Goal: Transaction & Acquisition: Purchase product/service

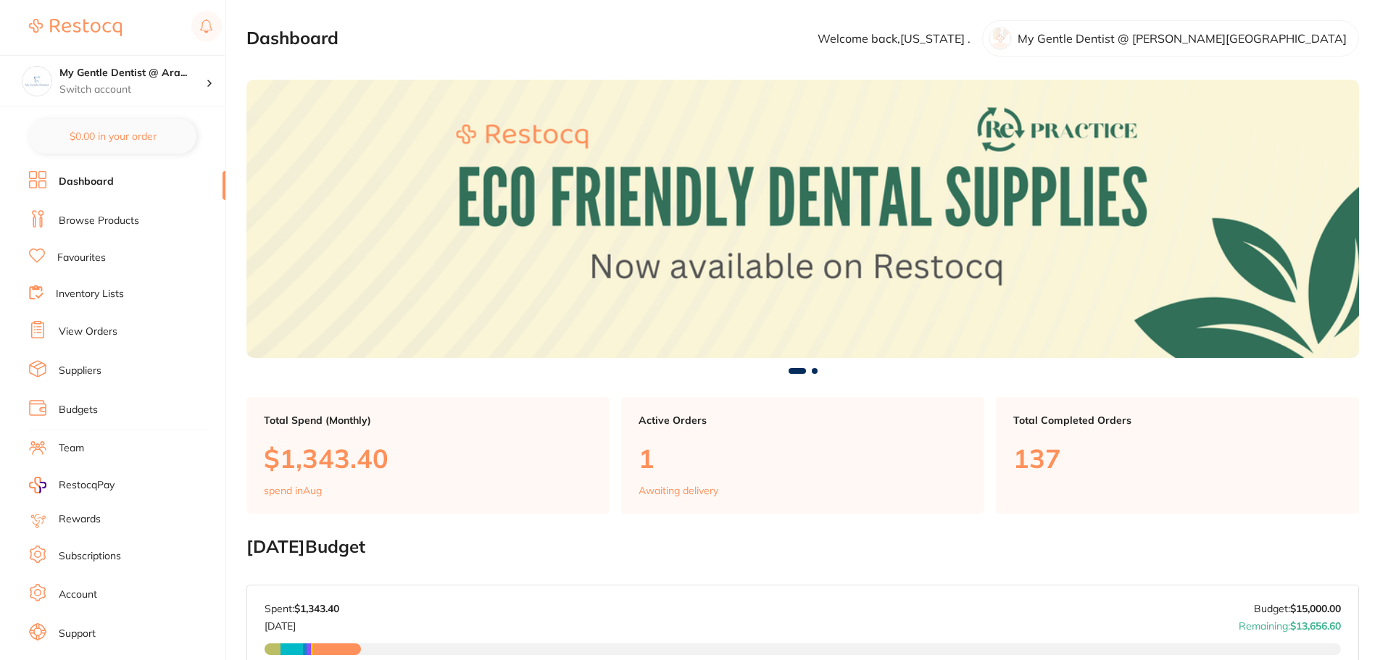
click at [97, 333] on link "View Orders" at bounding box center [88, 332] width 59 height 14
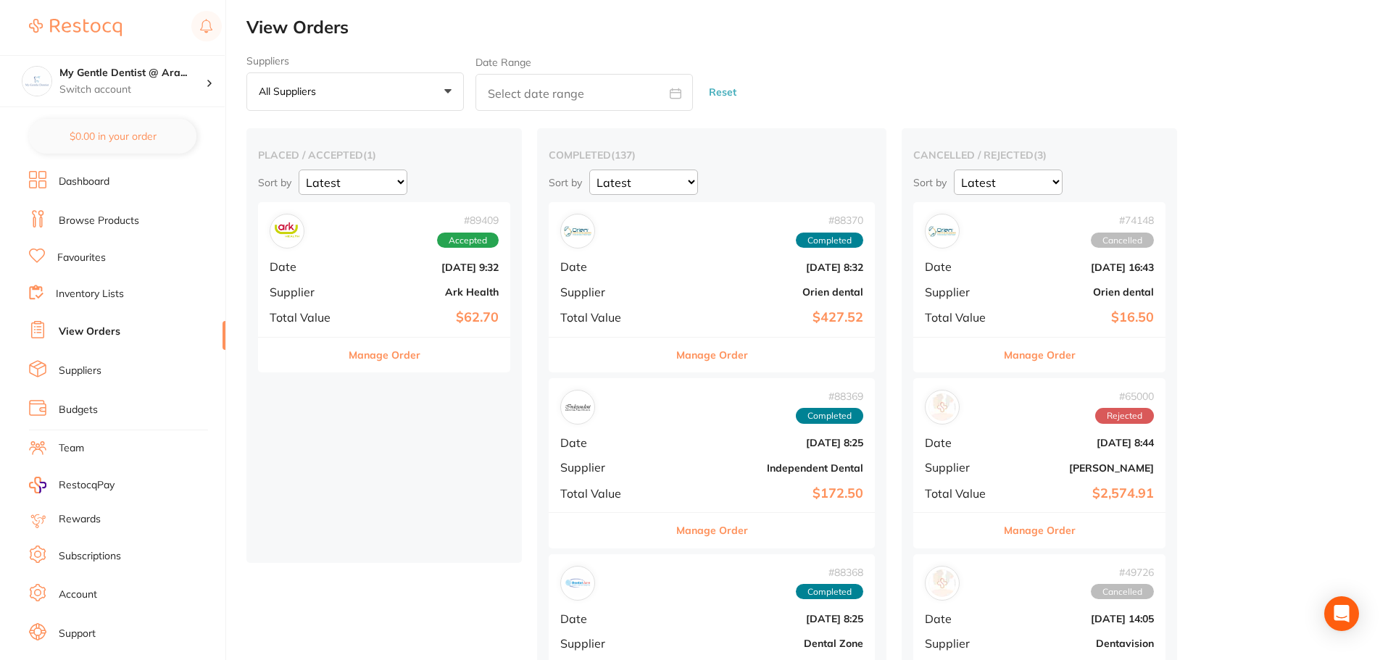
click at [364, 352] on button "Manage Order" at bounding box center [385, 355] width 72 height 35
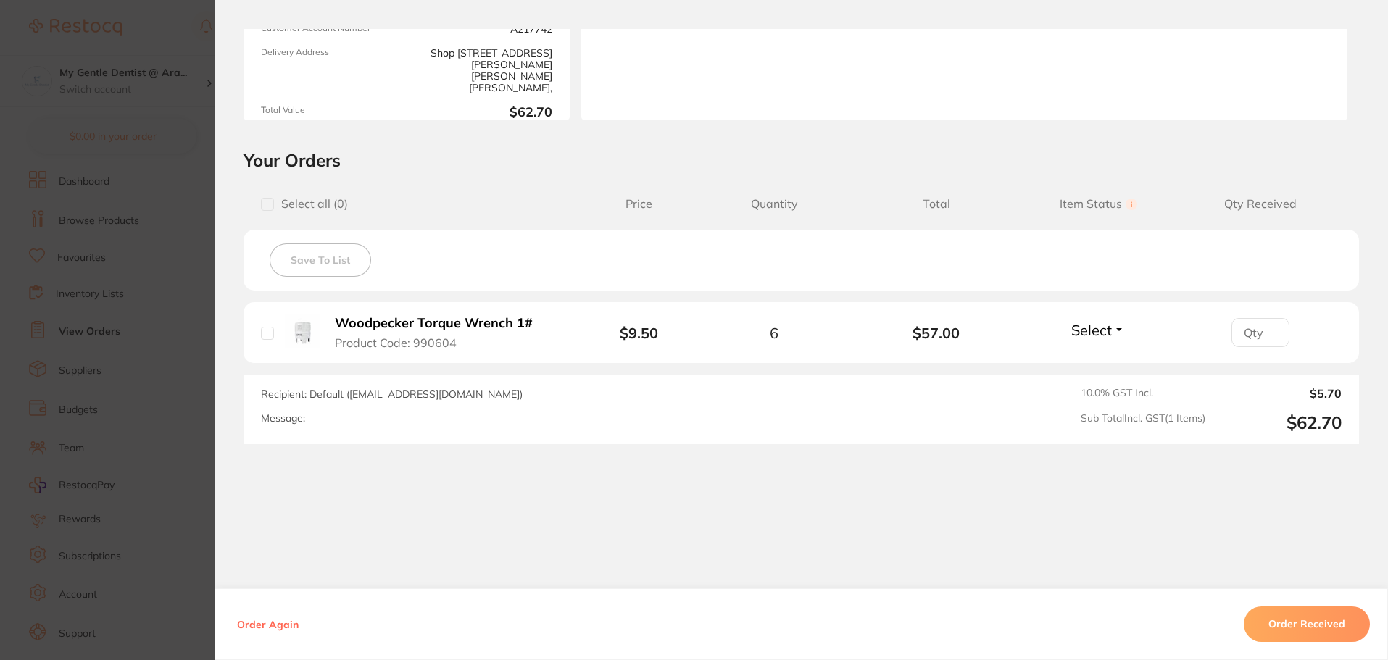
click at [199, 331] on section "Order ID: Restocq- 89409 Order Information Accepted Order Order Date [DATE] 9:3…" at bounding box center [694, 330] width 1388 height 660
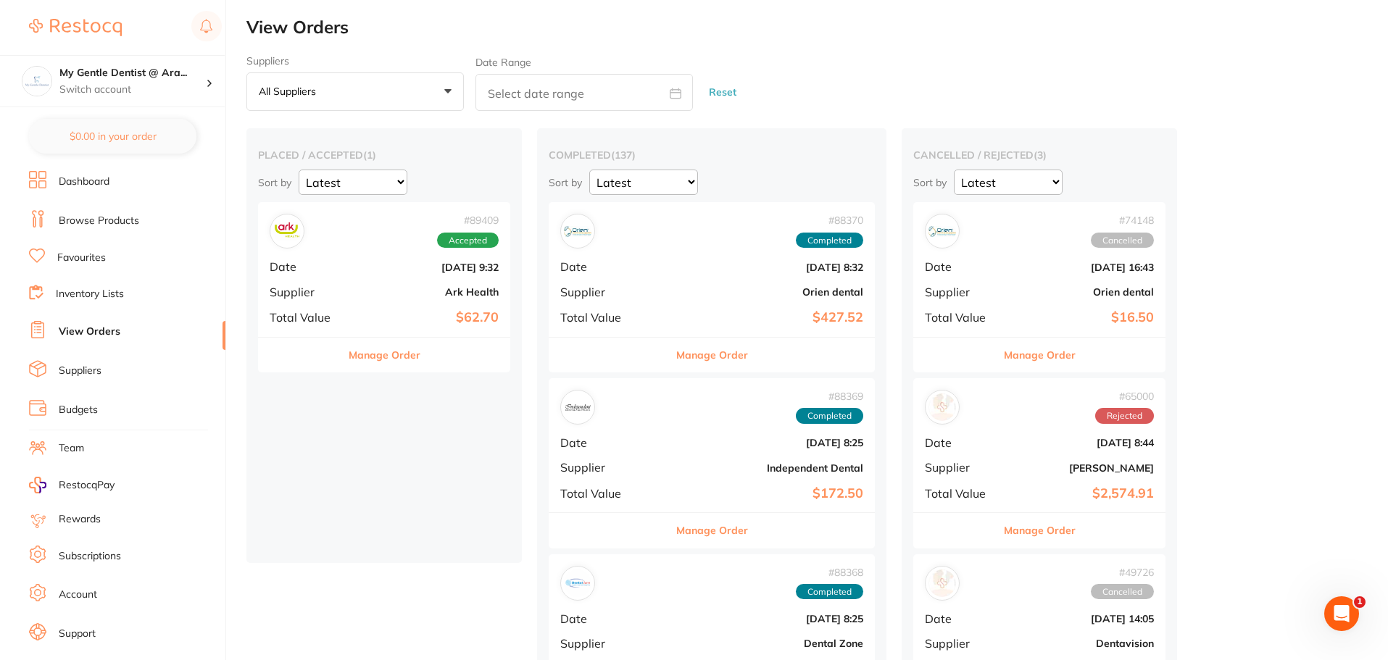
click at [394, 351] on button "Manage Order" at bounding box center [385, 355] width 72 height 35
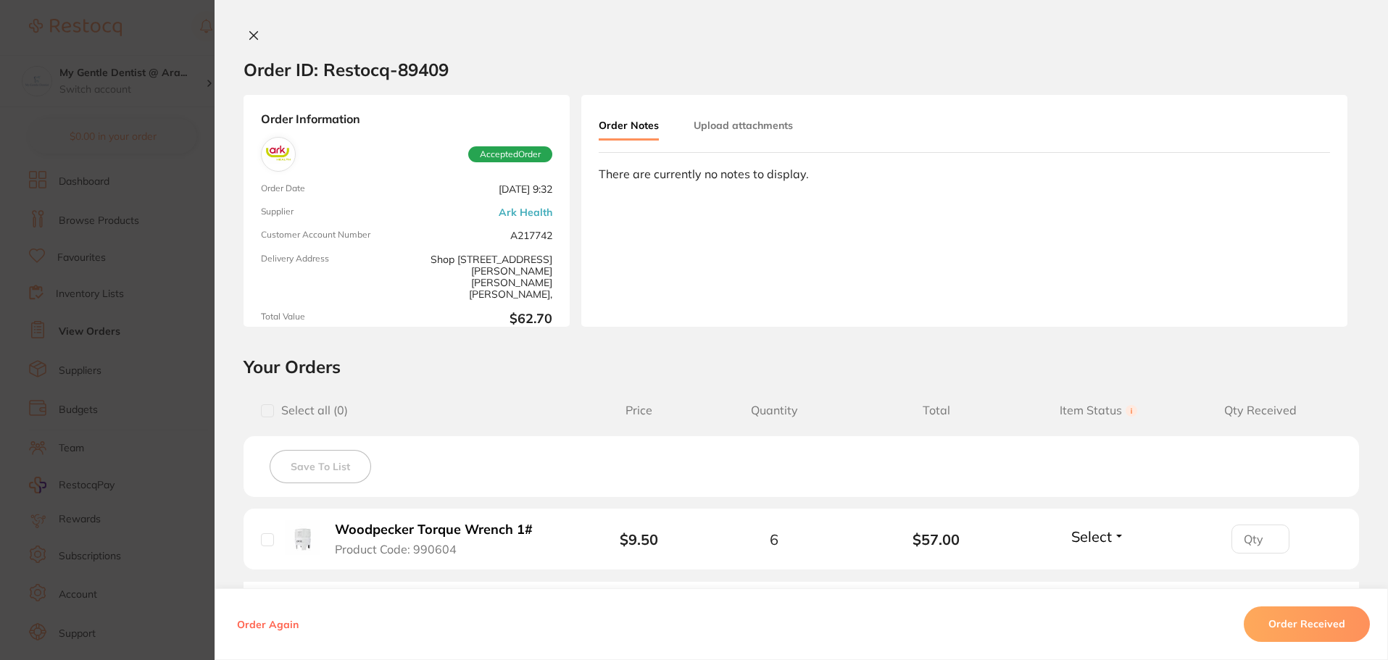
click at [1328, 629] on button "Order Received" at bounding box center [1306, 624] width 126 height 35
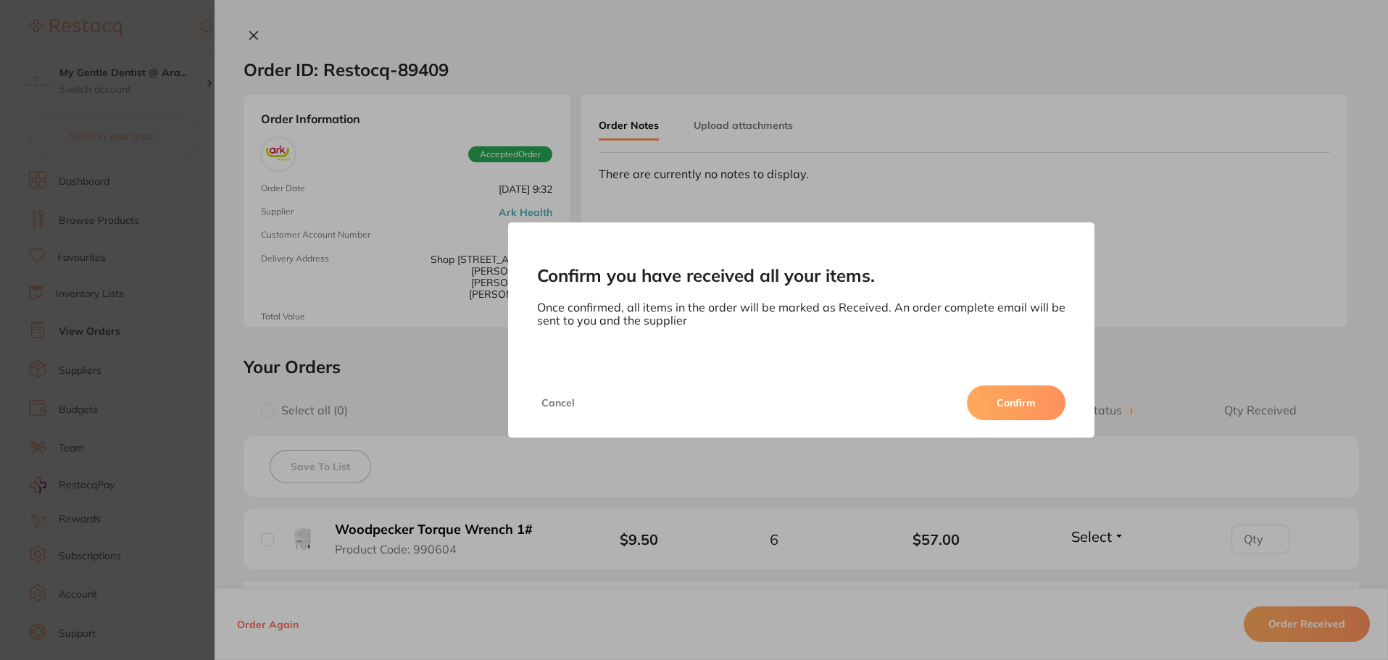
click at [993, 392] on button "Confirm" at bounding box center [1016, 403] width 99 height 35
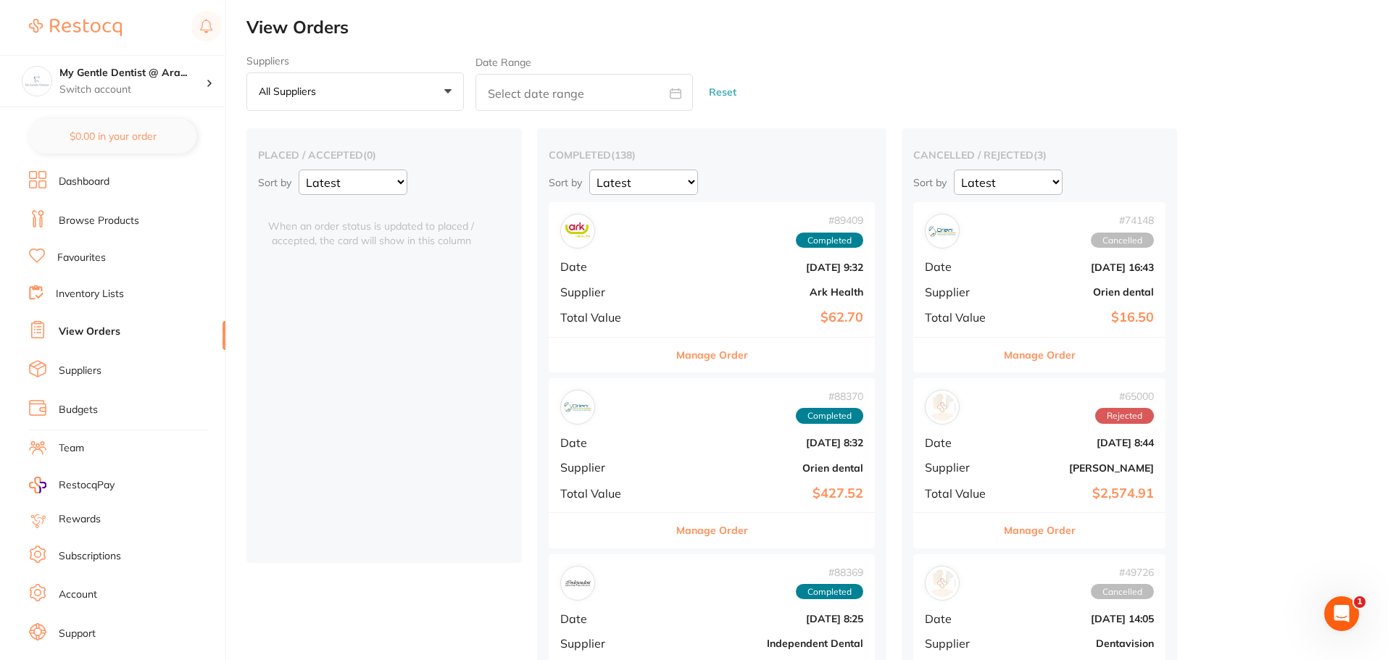
click at [102, 225] on link "Browse Products" at bounding box center [99, 221] width 80 height 14
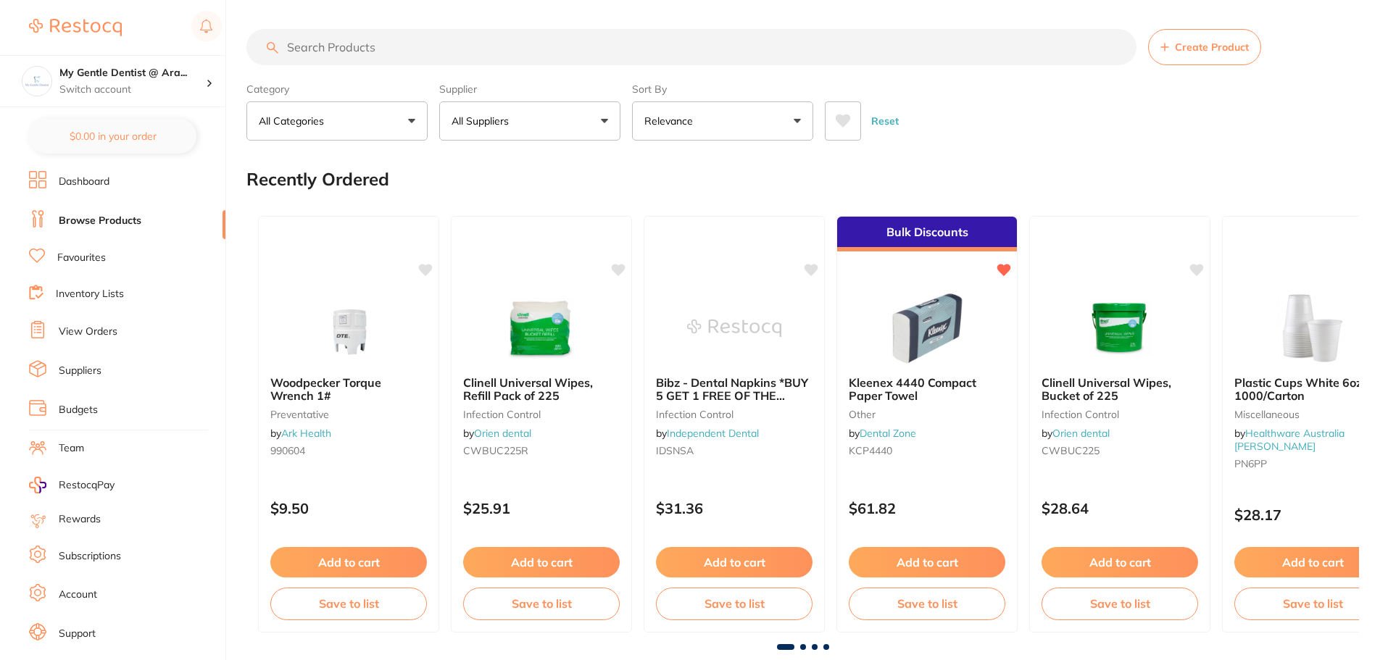
click at [359, 38] on input "search" at bounding box center [691, 47] width 890 height 36
type input "prophy paste"
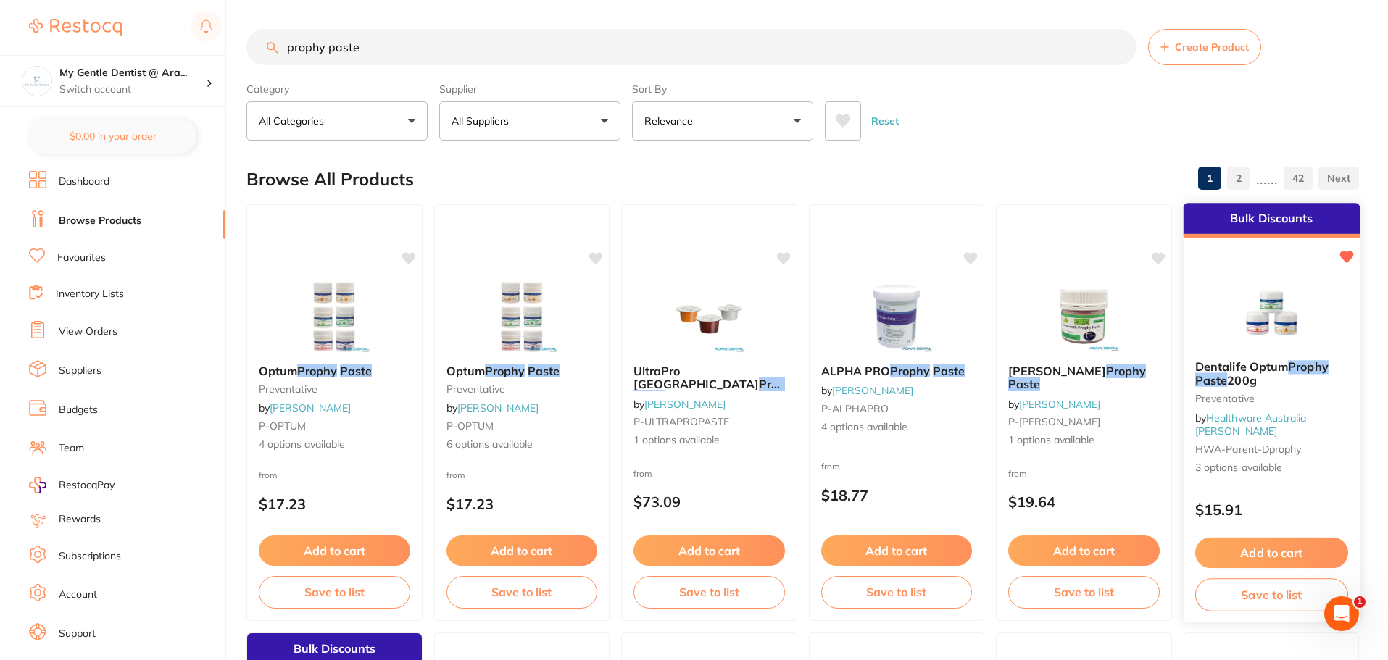
click at [1340, 501] on p "$15.91" at bounding box center [1270, 509] width 153 height 17
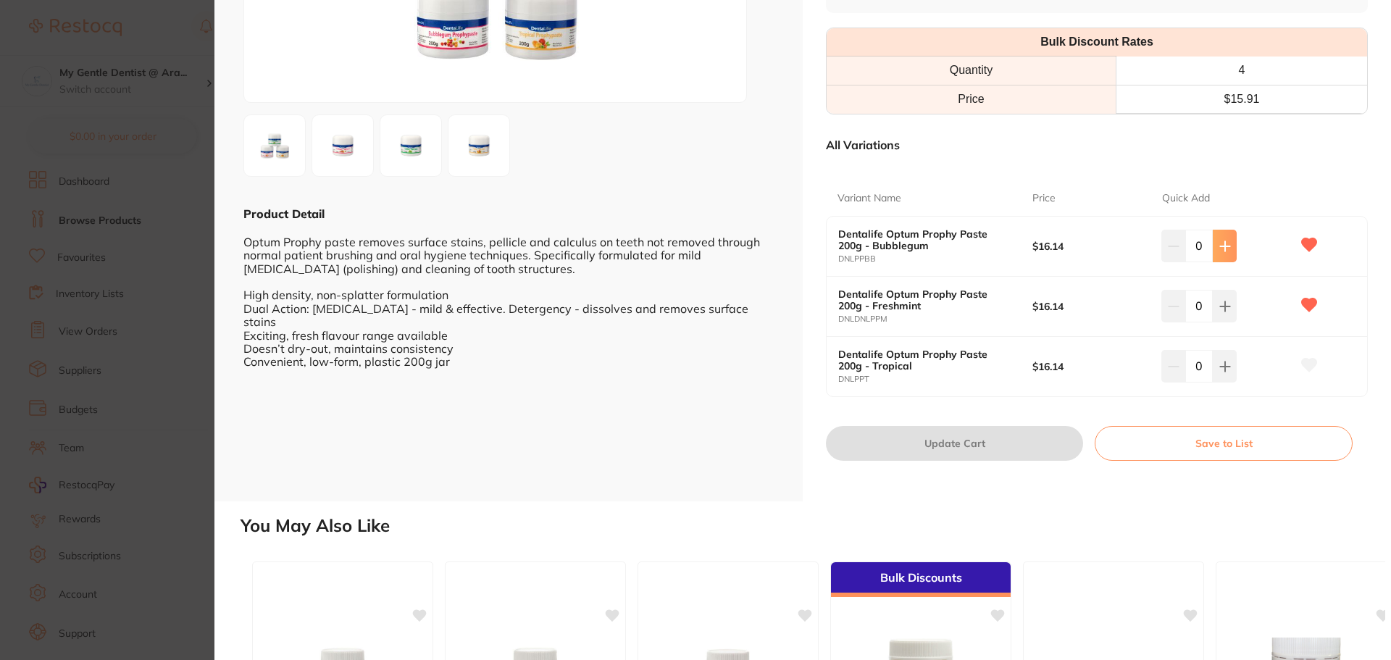
click at [1225, 248] on icon at bounding box center [1226, 247] width 12 height 12
type input "2"
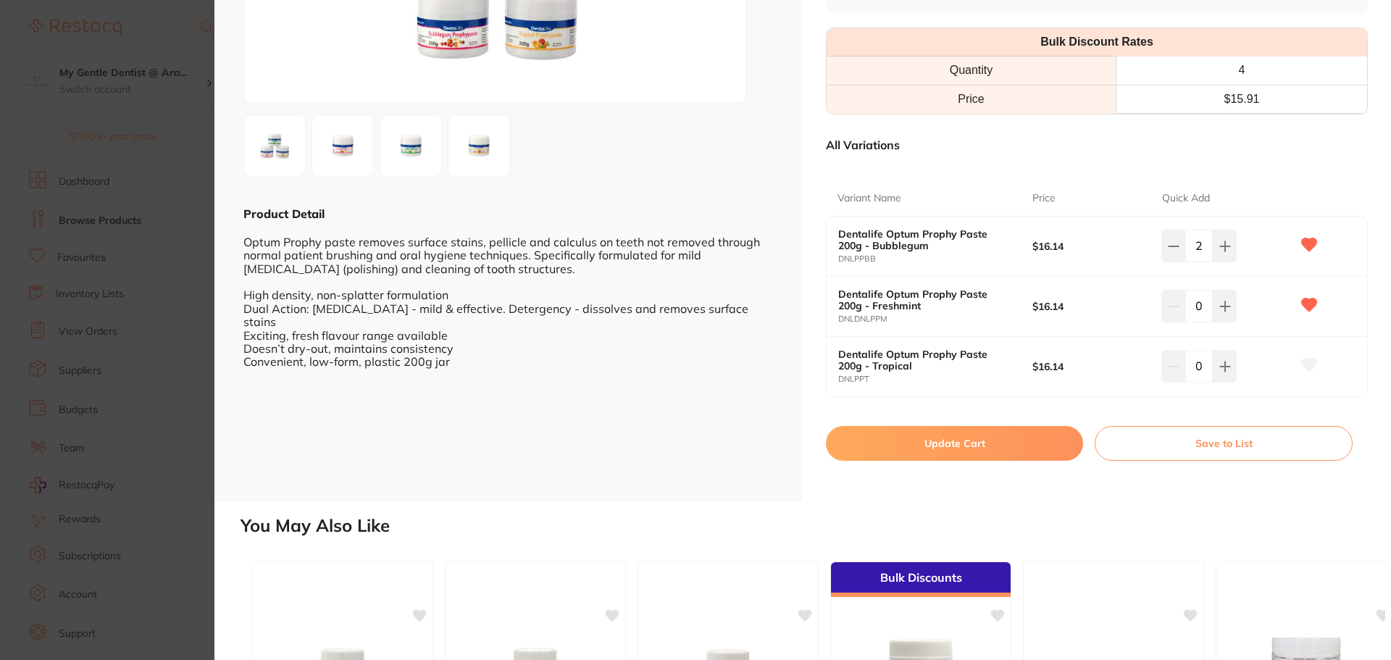
click at [1030, 441] on button "Update Cart" at bounding box center [954, 443] width 257 height 35
checkbox input "false"
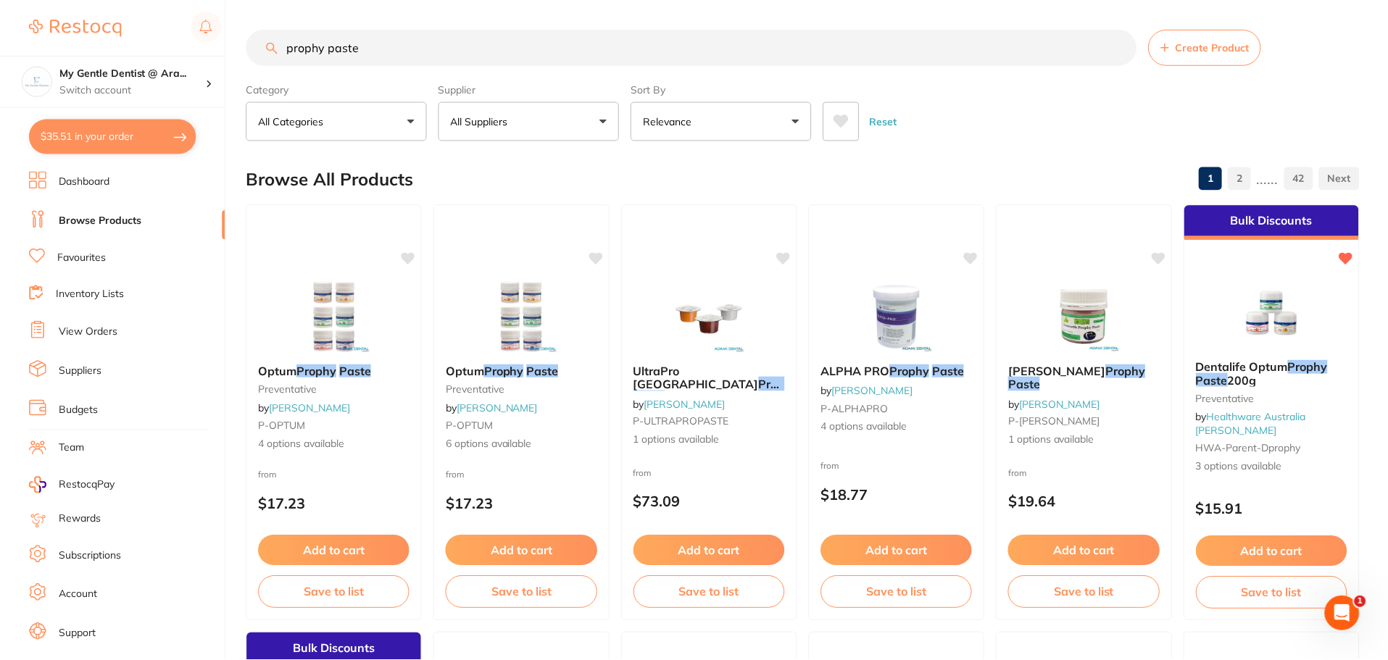
scroll to position [1, 0]
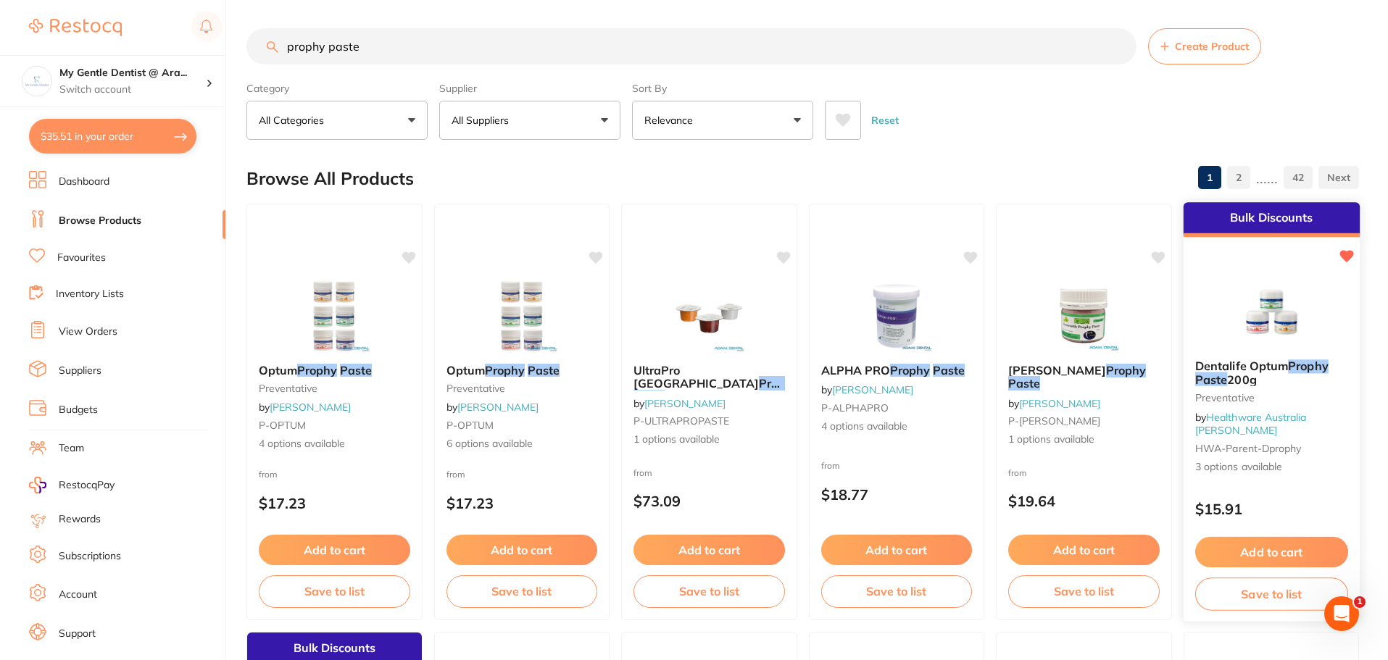
click at [1291, 426] on link "Healthware Australia [PERSON_NAME]" at bounding box center [1250, 423] width 112 height 27
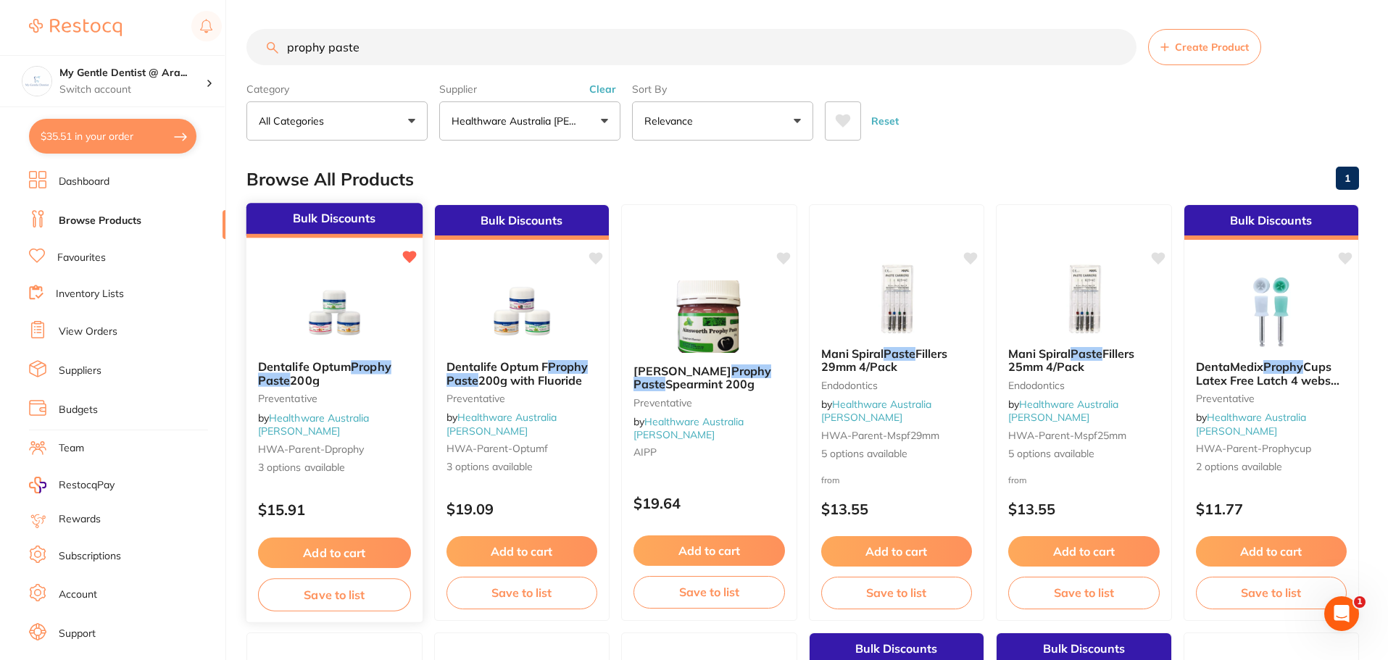
click at [326, 369] on span "Dentalife Optum" at bounding box center [304, 366] width 93 height 14
click at [375, 313] on img at bounding box center [334, 311] width 95 height 73
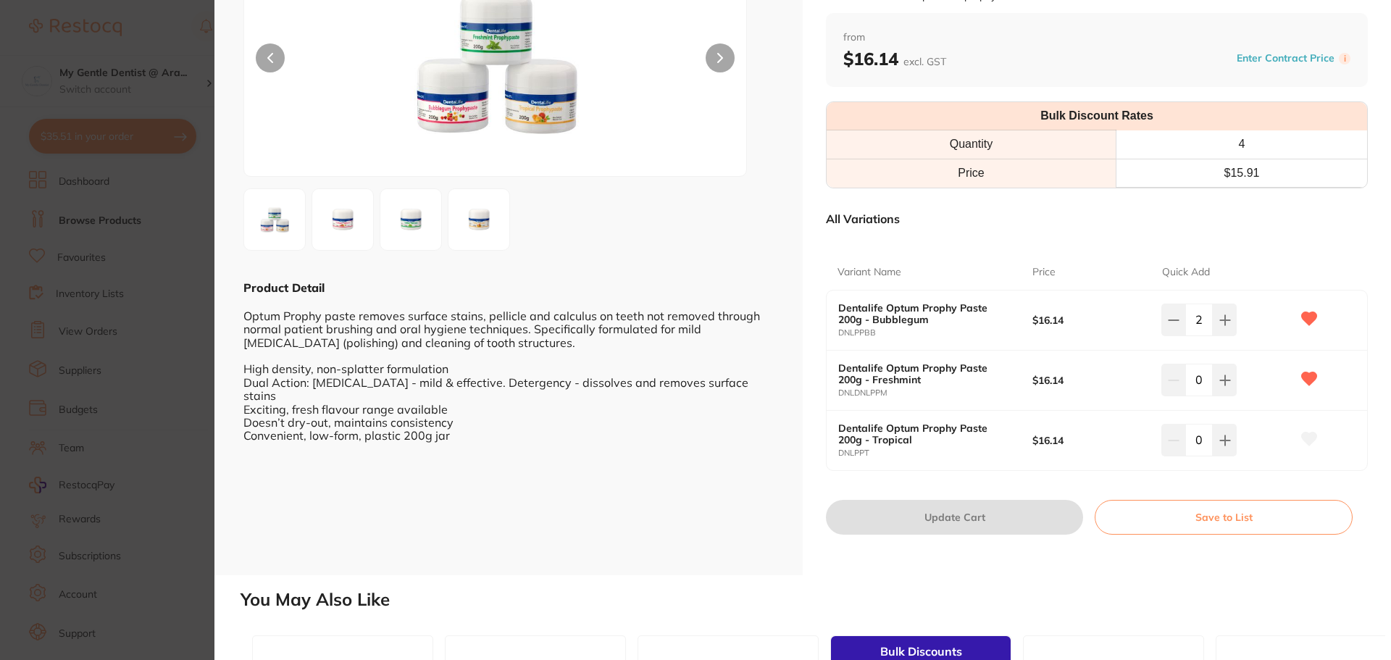
scroll to position [145, 0]
click at [1220, 325] on icon at bounding box center [1226, 319] width 12 height 12
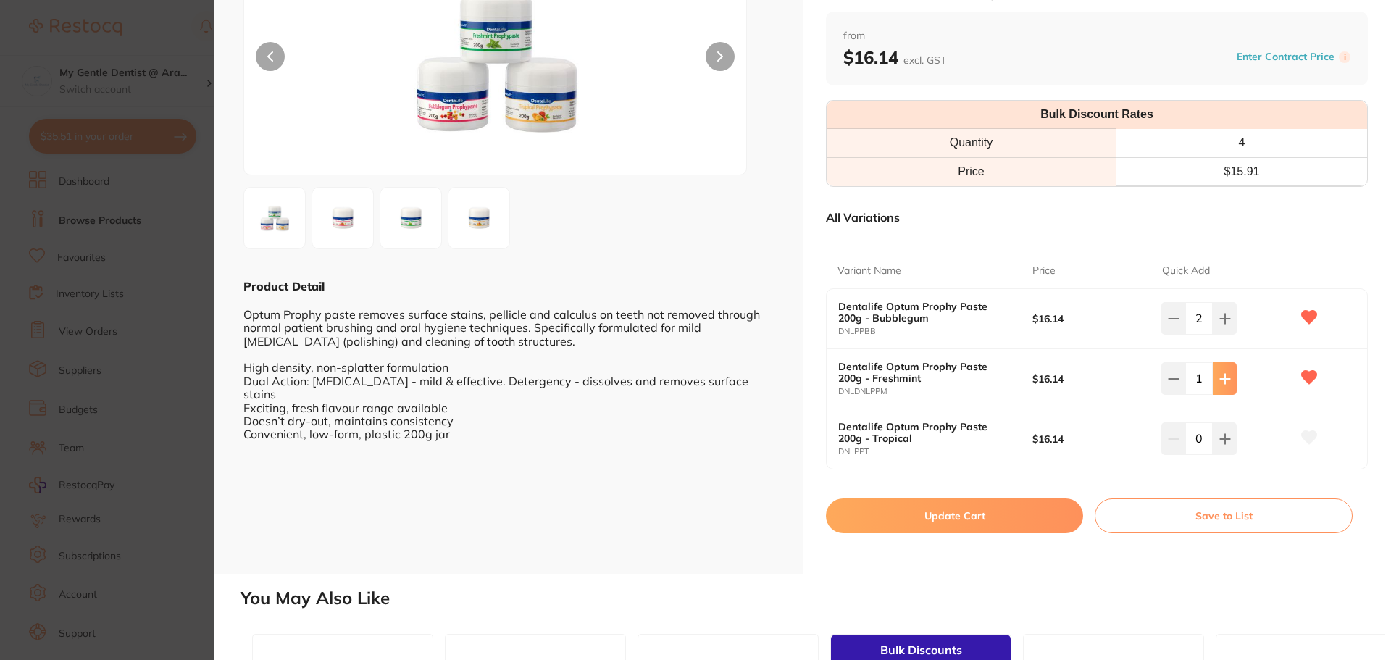
click at [1220, 325] on icon at bounding box center [1226, 319] width 12 height 12
type input "2"
click at [1031, 511] on button "Update Cart" at bounding box center [954, 516] width 257 height 35
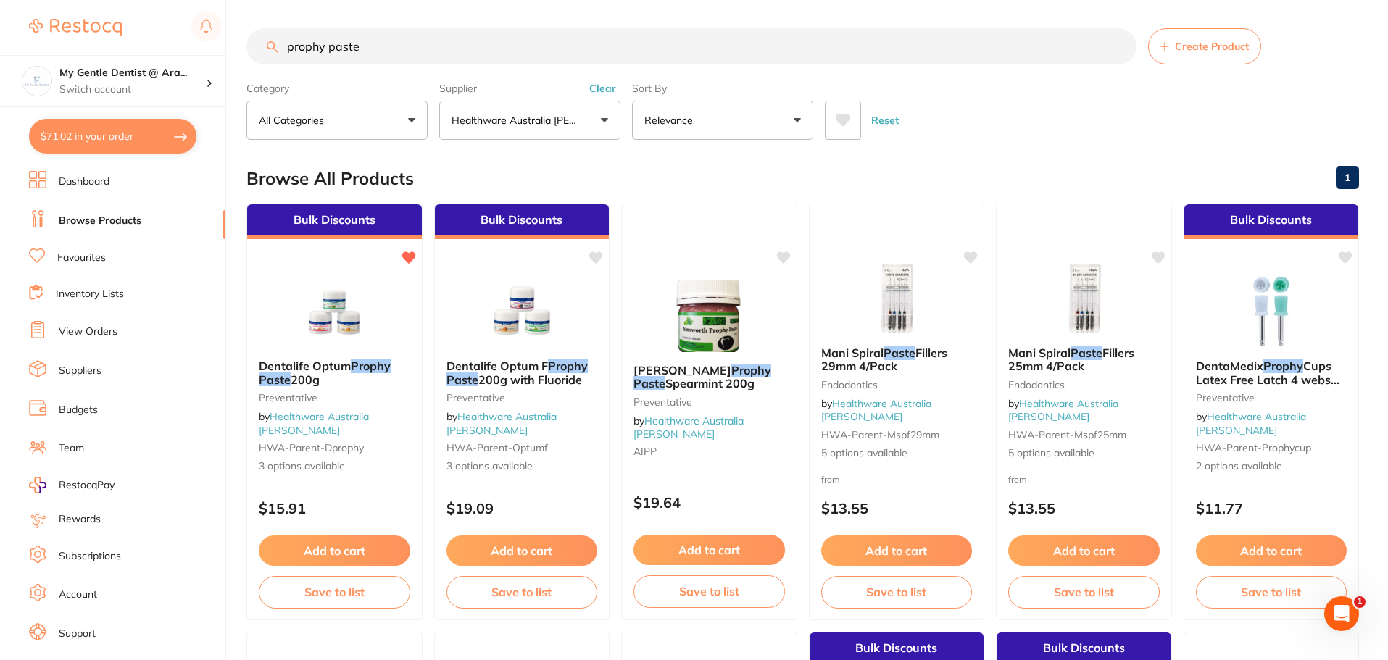
drag, startPoint x: 413, startPoint y: 24, endPoint x: 293, endPoint y: 38, distance: 120.4
type input "p"
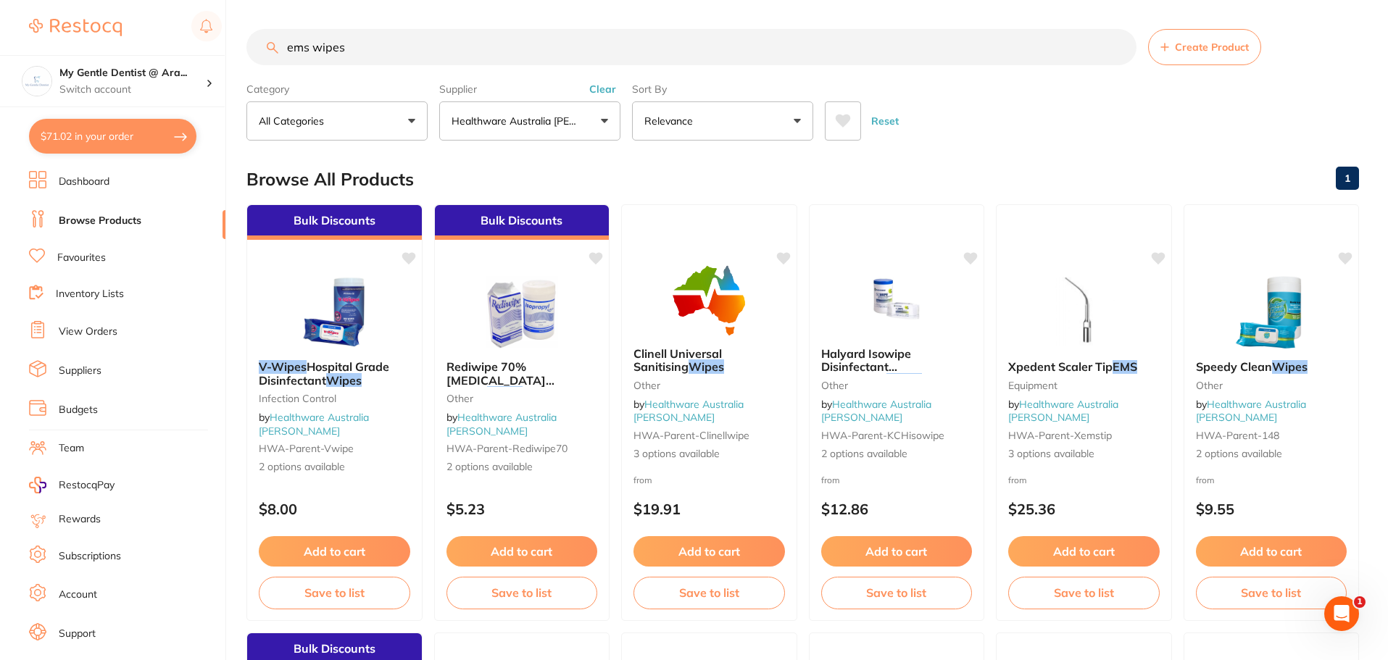
scroll to position [1, 0]
click at [226, 60] on div "$71.02 My Gentle Dentist @ Ara... Switch account My Gentle Dentist @ [PERSON_NA…" at bounding box center [694, 330] width 1388 height 660
type input "non woven gauze"
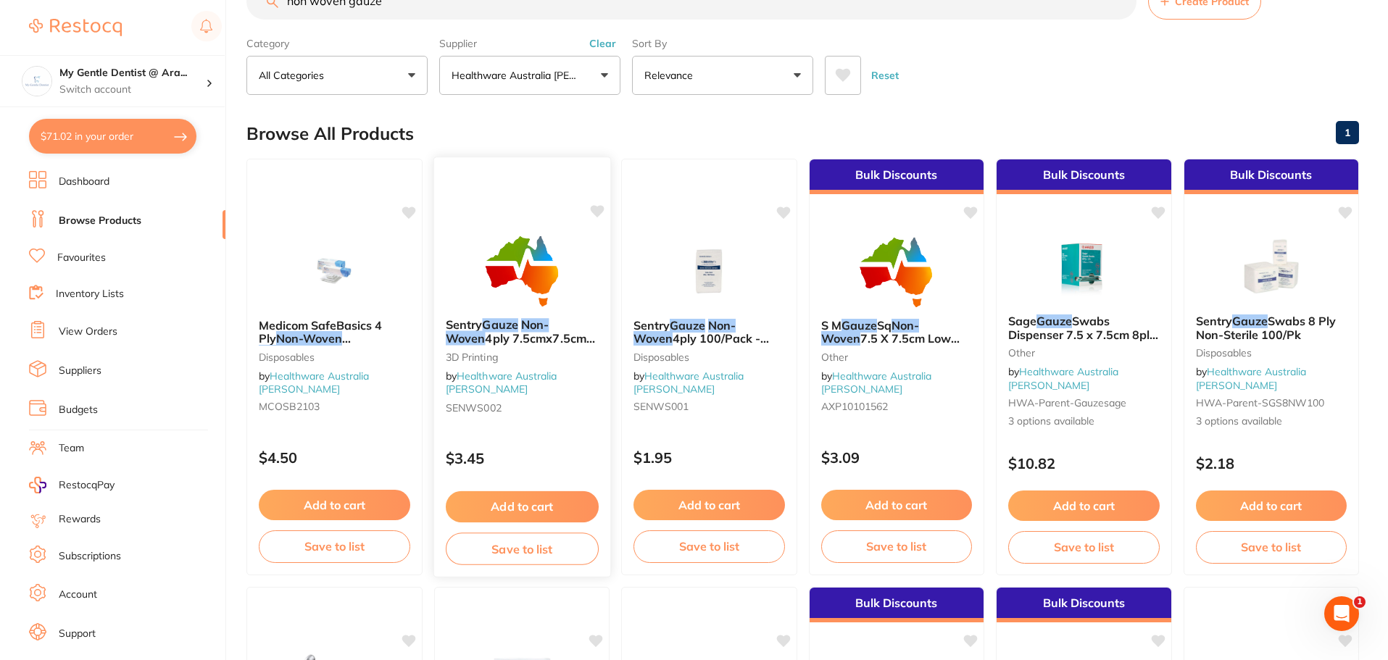
scroll to position [0, 0]
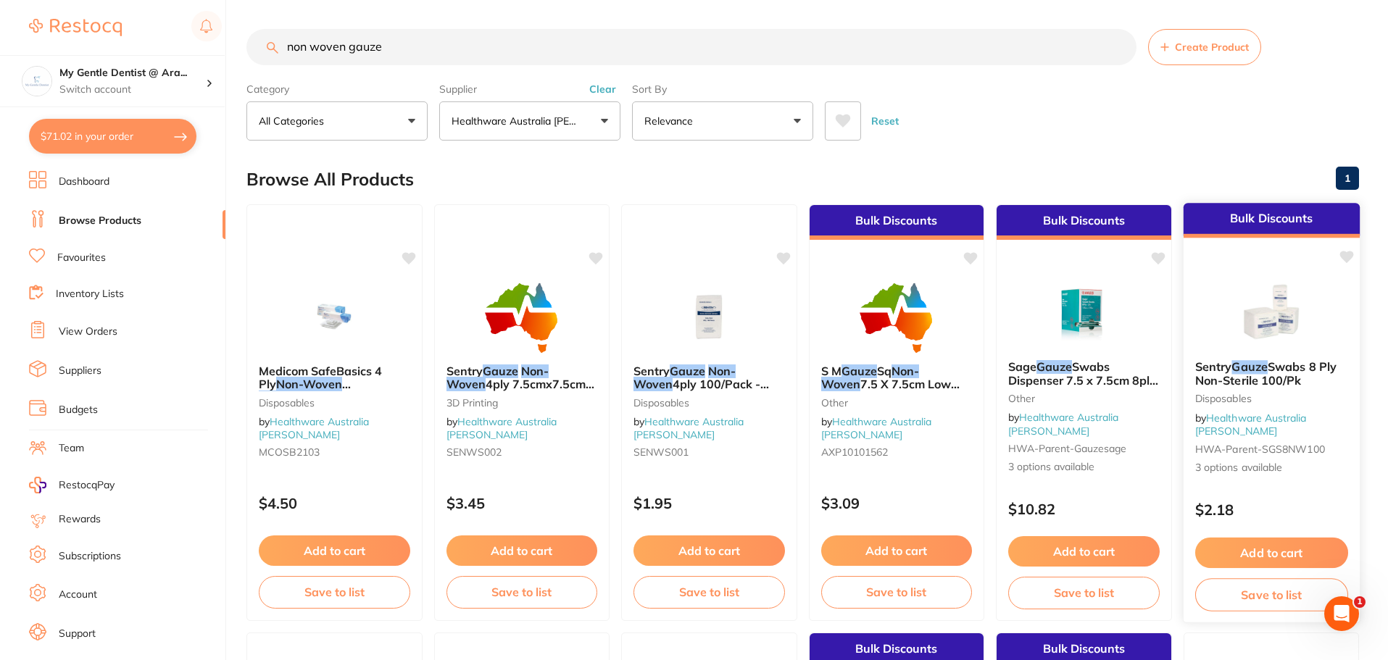
click at [1325, 380] on b "Sentry Gauze Swabs 8 Ply Non-Sterile 100/Pk" at bounding box center [1270, 373] width 153 height 27
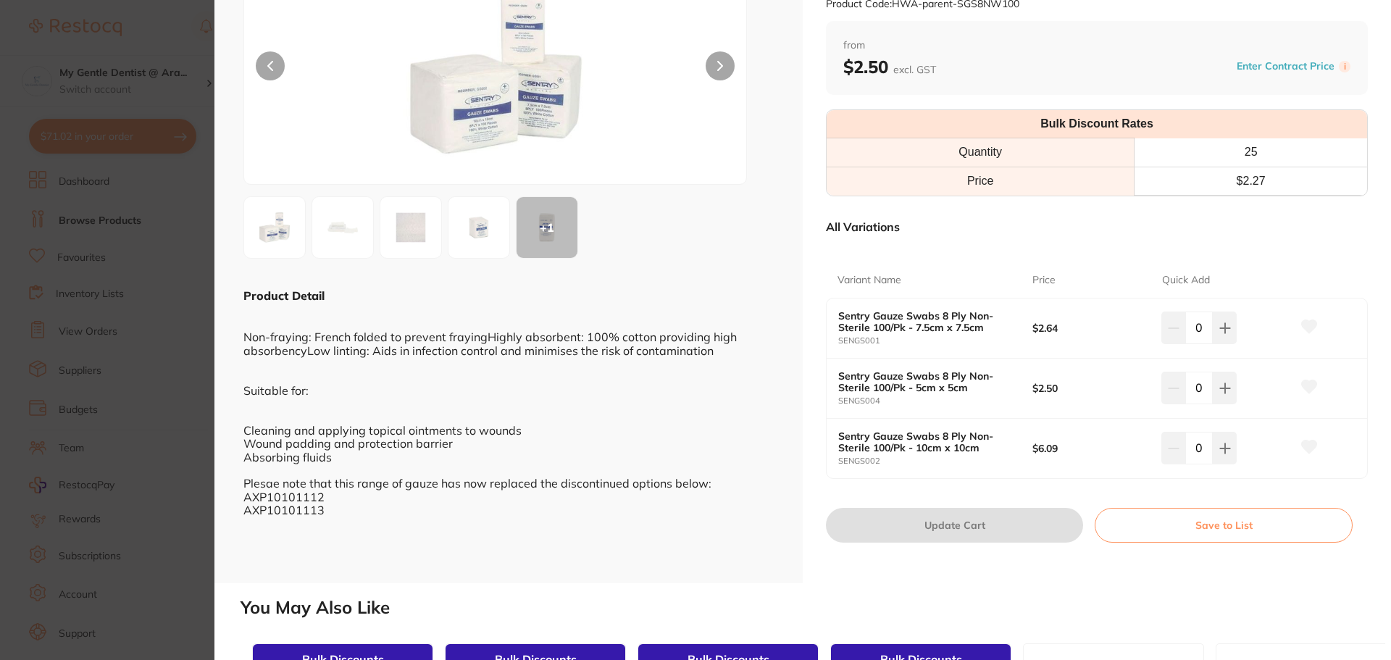
scroll to position [145, 0]
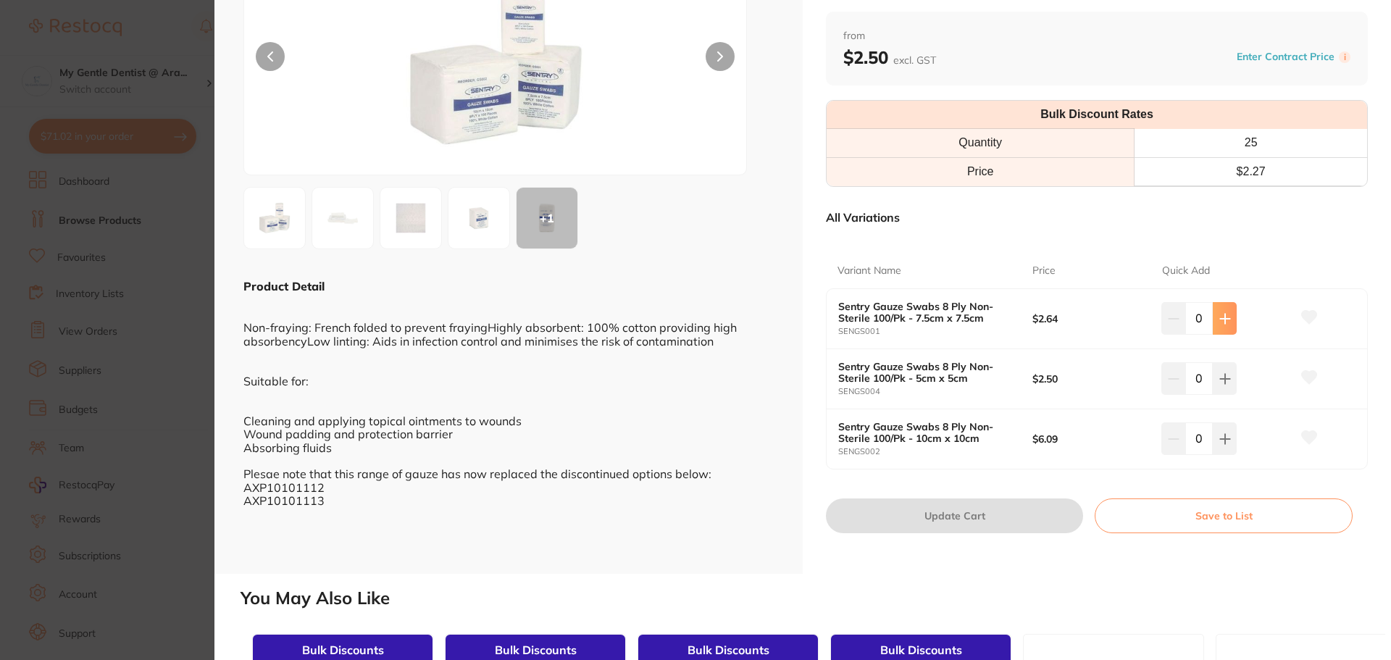
click at [1233, 325] on button at bounding box center [1225, 318] width 24 height 32
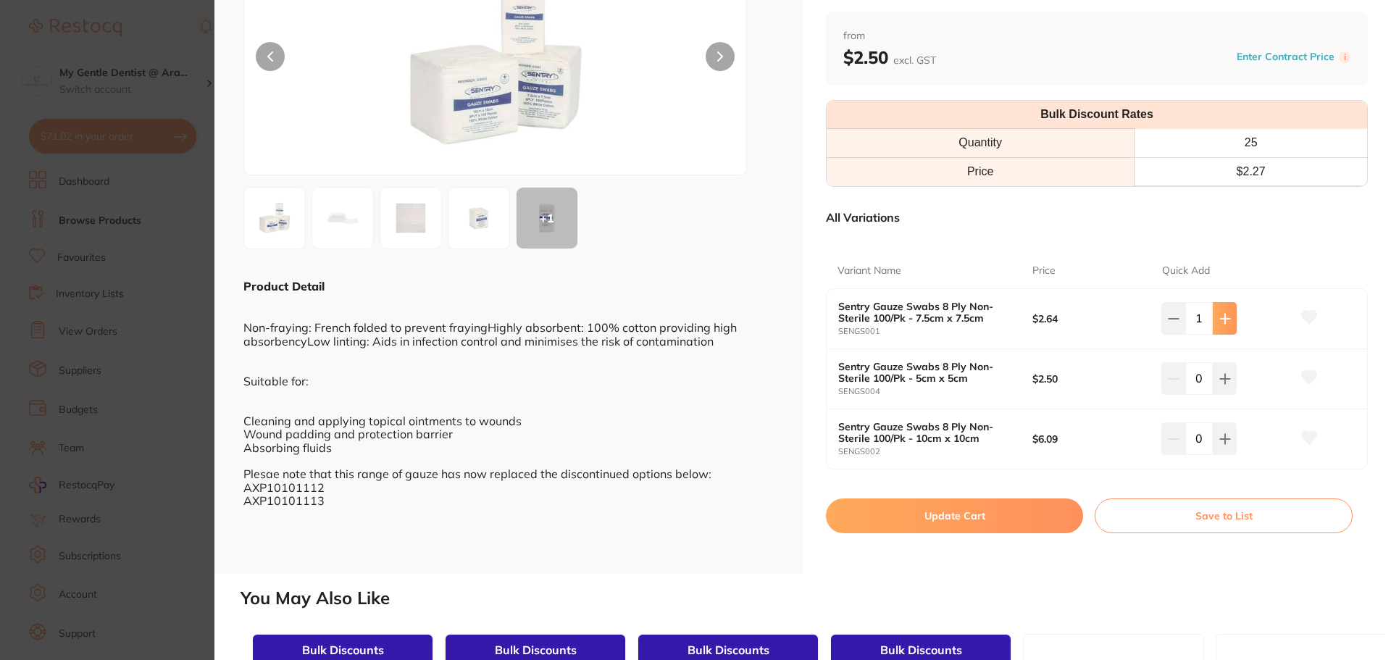
click at [1233, 325] on button at bounding box center [1225, 318] width 24 height 32
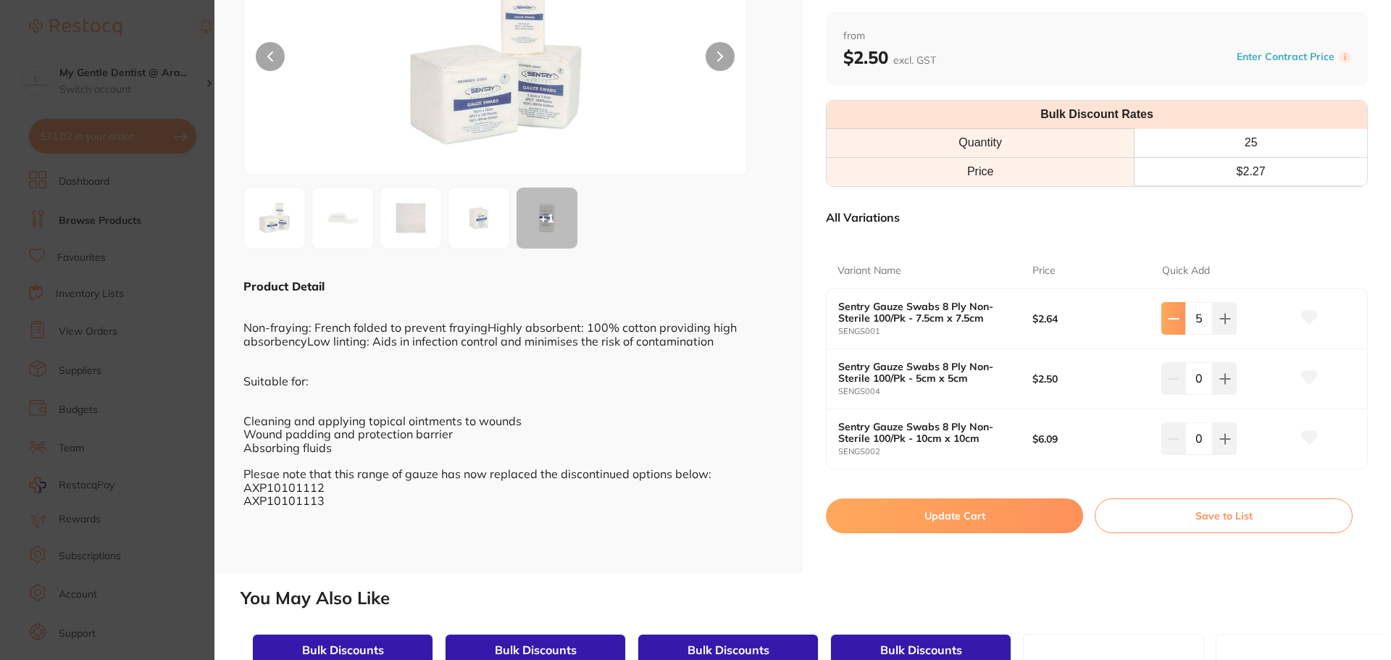
click at [1181, 320] on button at bounding box center [1174, 318] width 24 height 32
type input "4"
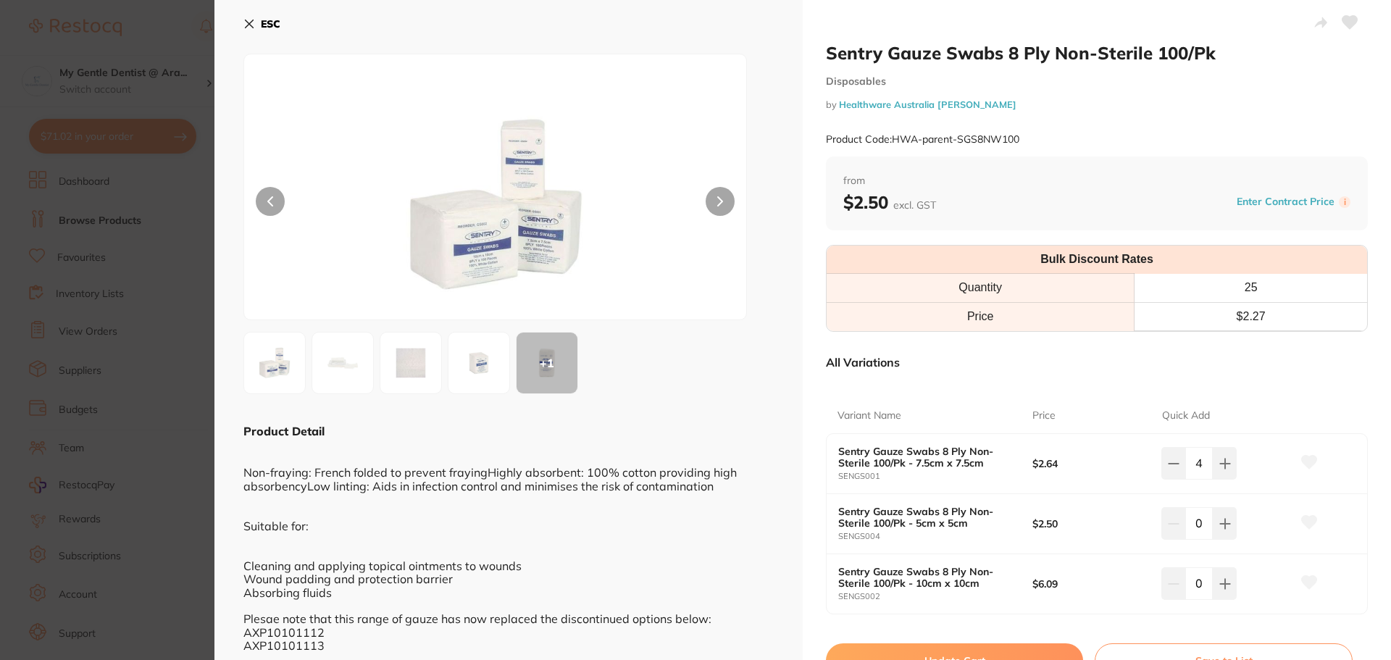
click at [90, 207] on section "Sentry Gauze Swabs 8 Ply Non-Sterile 100/Pk Disposables by Healthware Australia…" at bounding box center [695, 330] width 1391 height 660
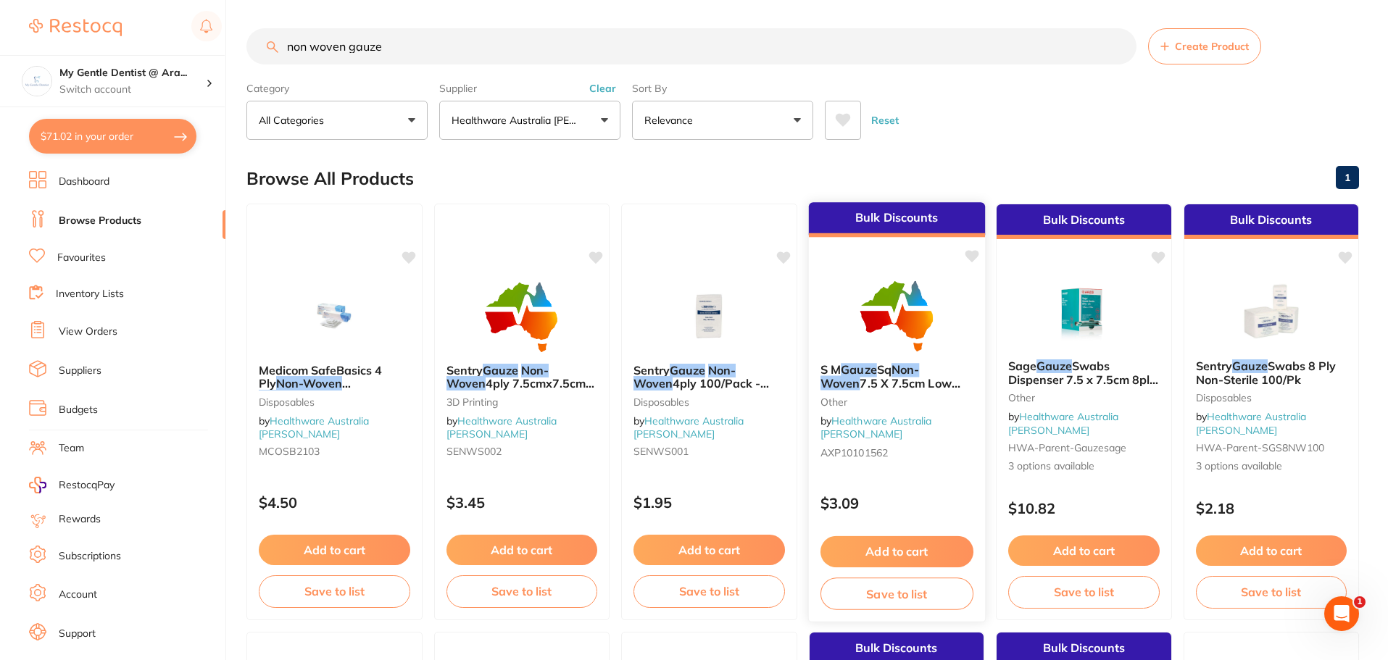
click at [912, 487] on div "$3.09" at bounding box center [896, 499] width 176 height 39
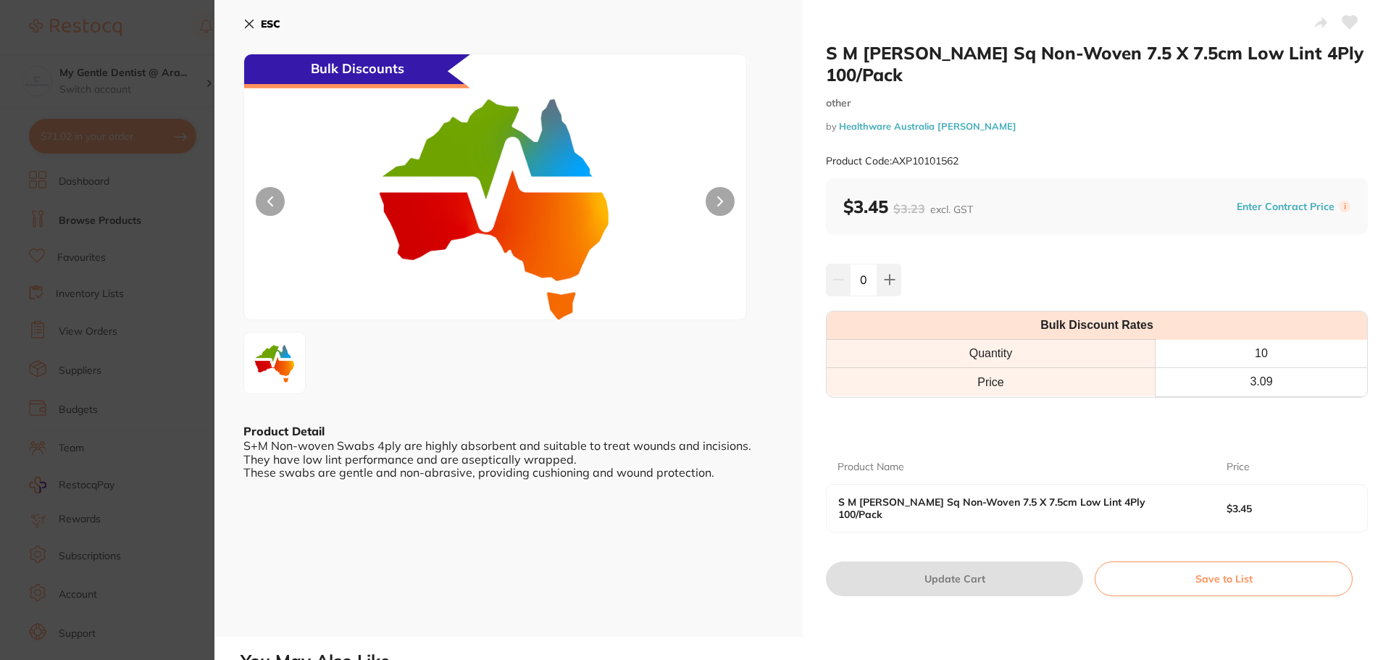
click at [724, 213] on button at bounding box center [720, 201] width 29 height 29
click at [154, 397] on section "S M Gauze Sq Non-Woven 7.5 X 7.5cm Low Lint 4Ply 100/Pack other by Healthware A…" at bounding box center [695, 330] width 1391 height 660
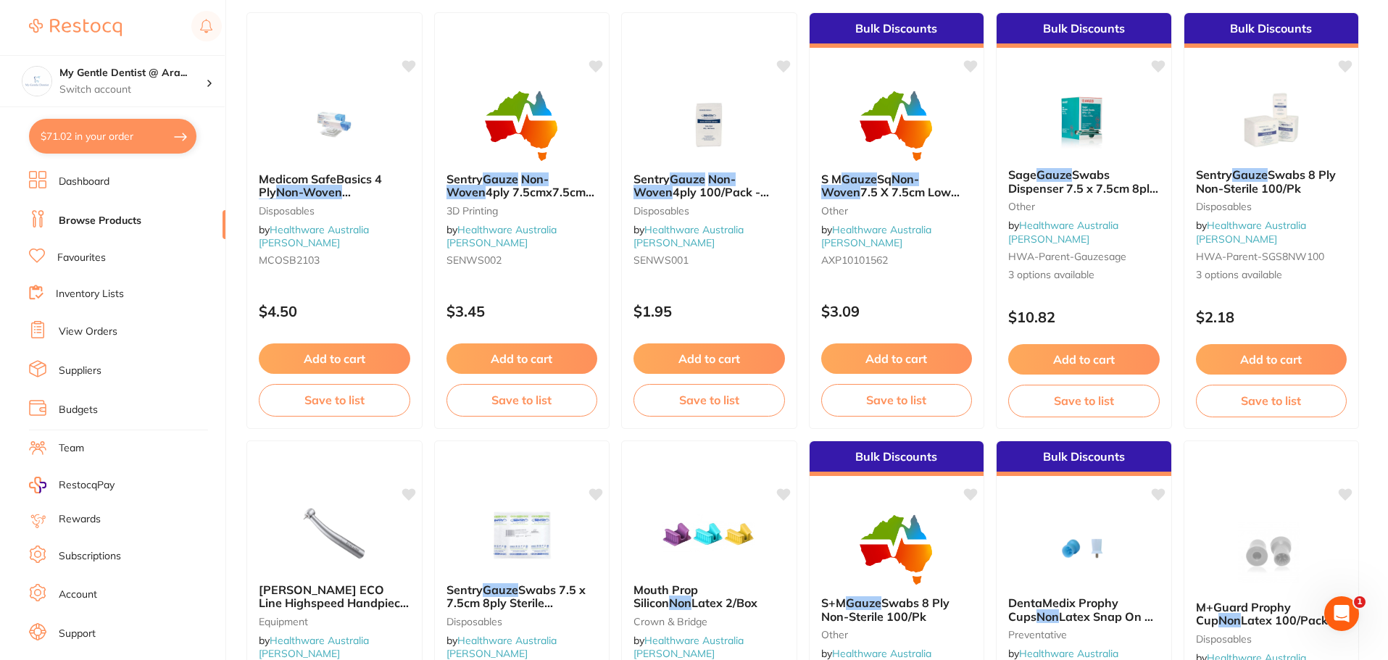
scroll to position [218, 0]
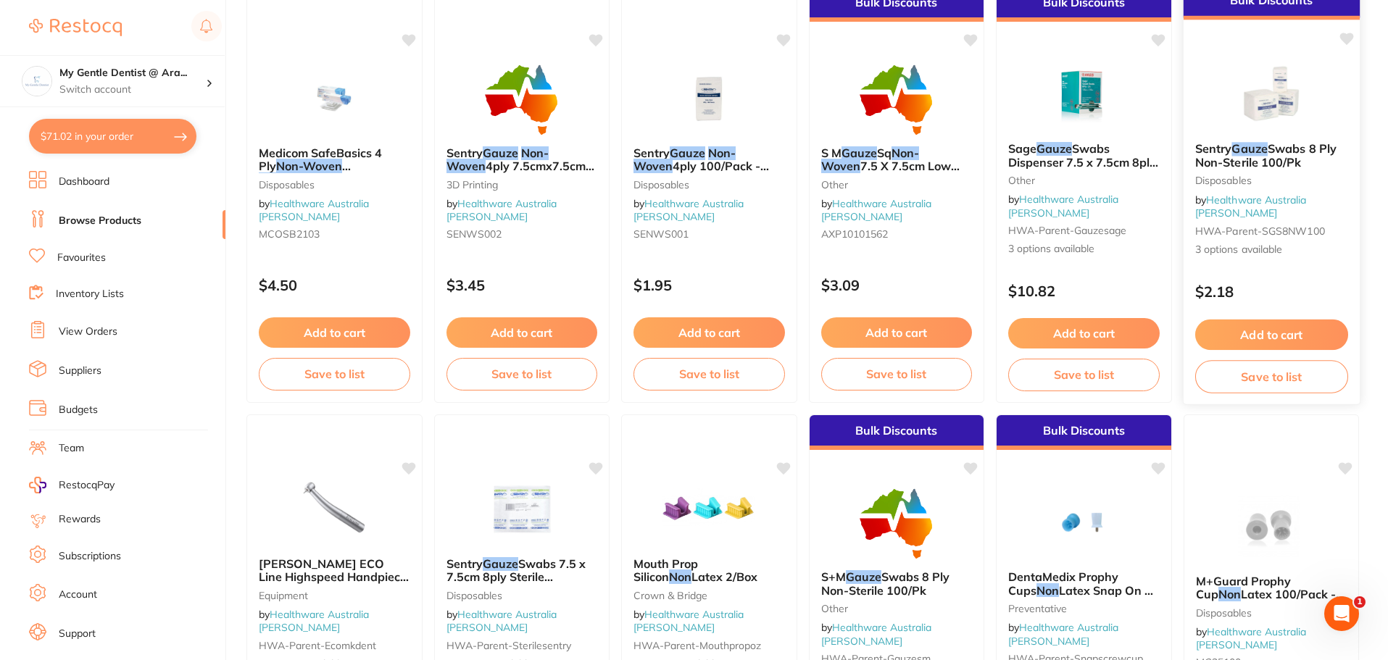
click at [1320, 300] on div "$2.18" at bounding box center [1271, 288] width 176 height 39
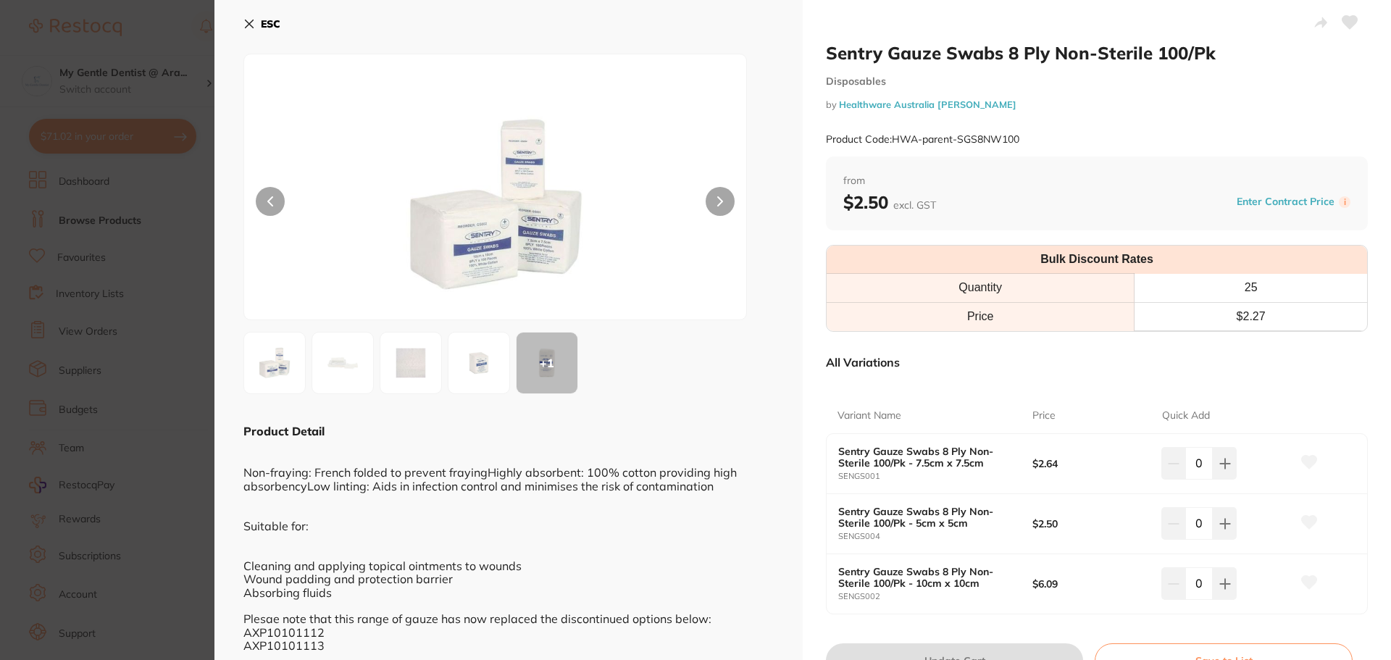
click at [726, 209] on button at bounding box center [720, 201] width 29 height 29
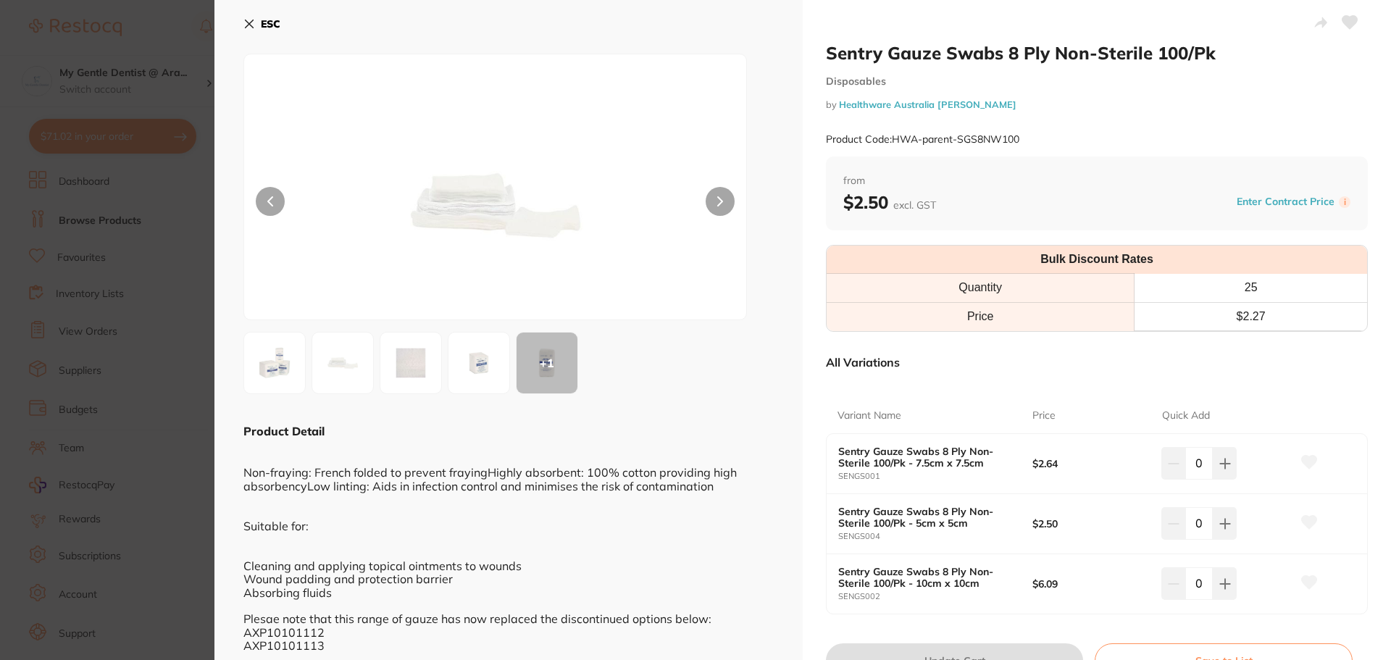
click at [726, 209] on button at bounding box center [720, 201] width 29 height 29
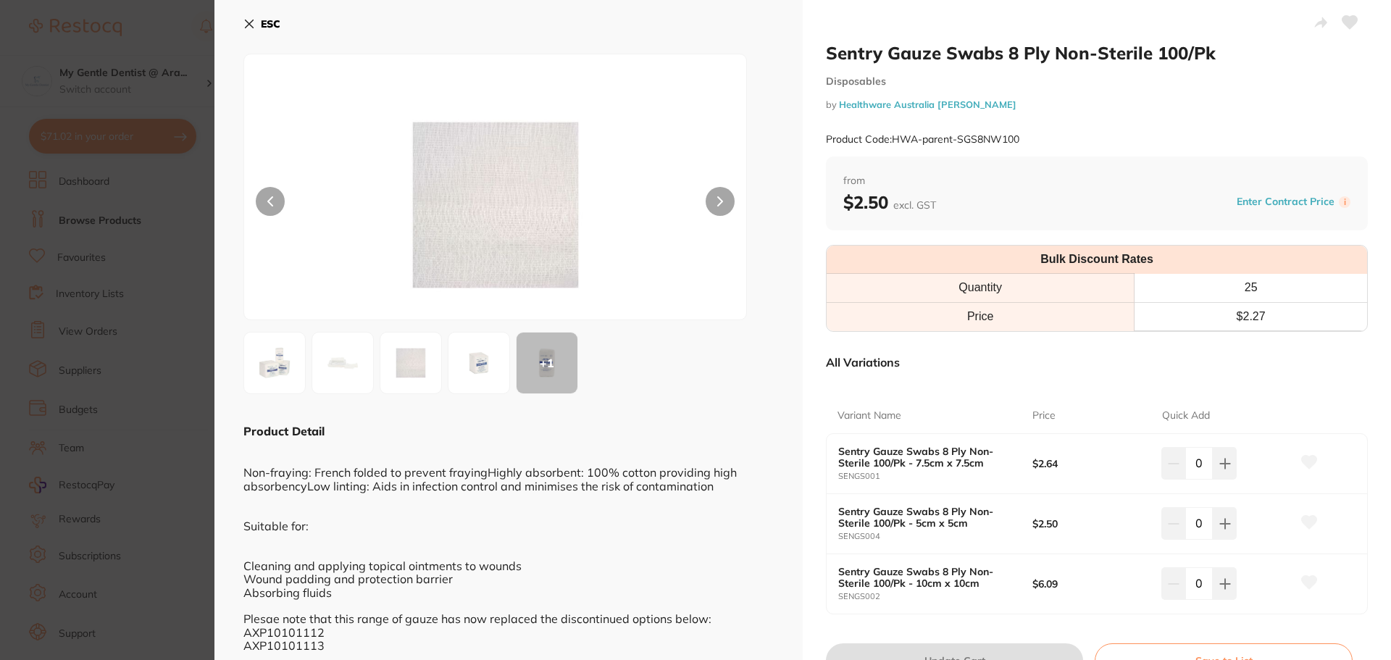
click at [734, 206] on div at bounding box center [495, 187] width 504 height 267
click at [735, 205] on div at bounding box center [495, 187] width 504 height 267
click at [720, 202] on icon at bounding box center [720, 201] width 4 height 9
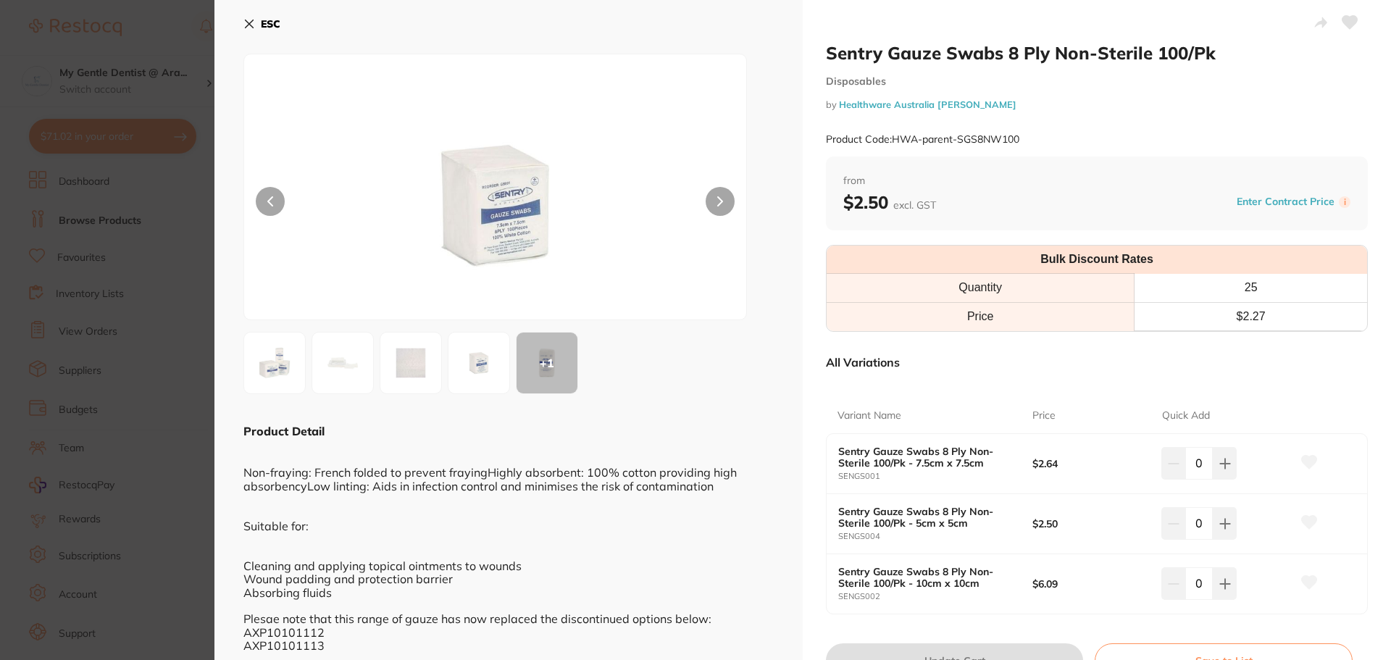
click at [196, 207] on section "Sentry Gauze Swabs 8 Ply Non-Sterile 100/Pk Disposables by Healthware Australia…" at bounding box center [695, 330] width 1391 height 660
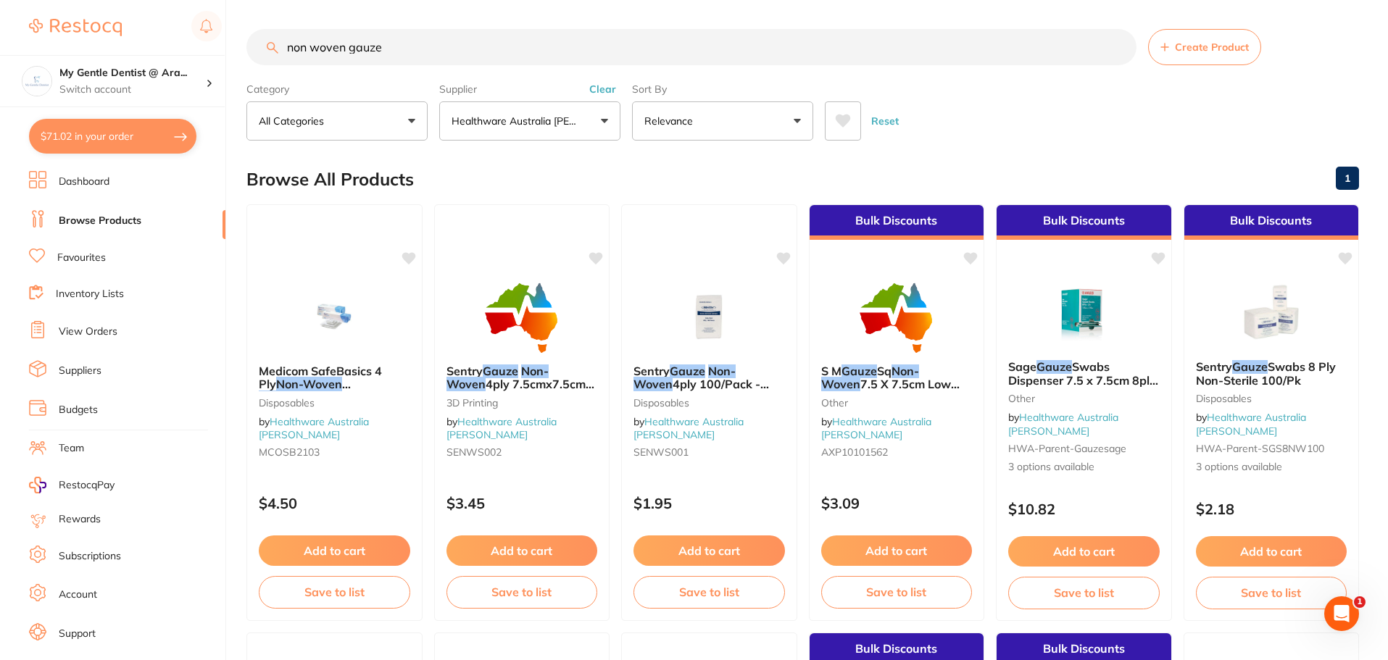
click at [838, 119] on icon at bounding box center [843, 120] width 15 height 13
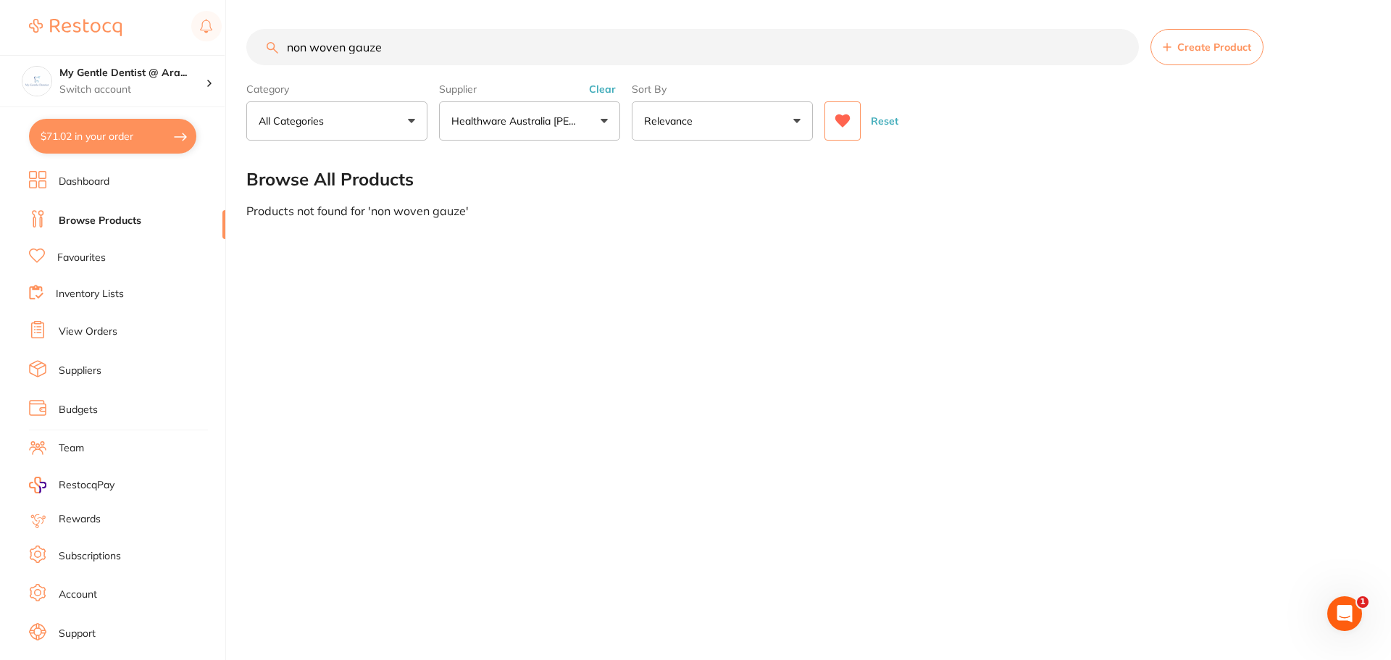
click at [844, 113] on button at bounding box center [843, 120] width 36 height 39
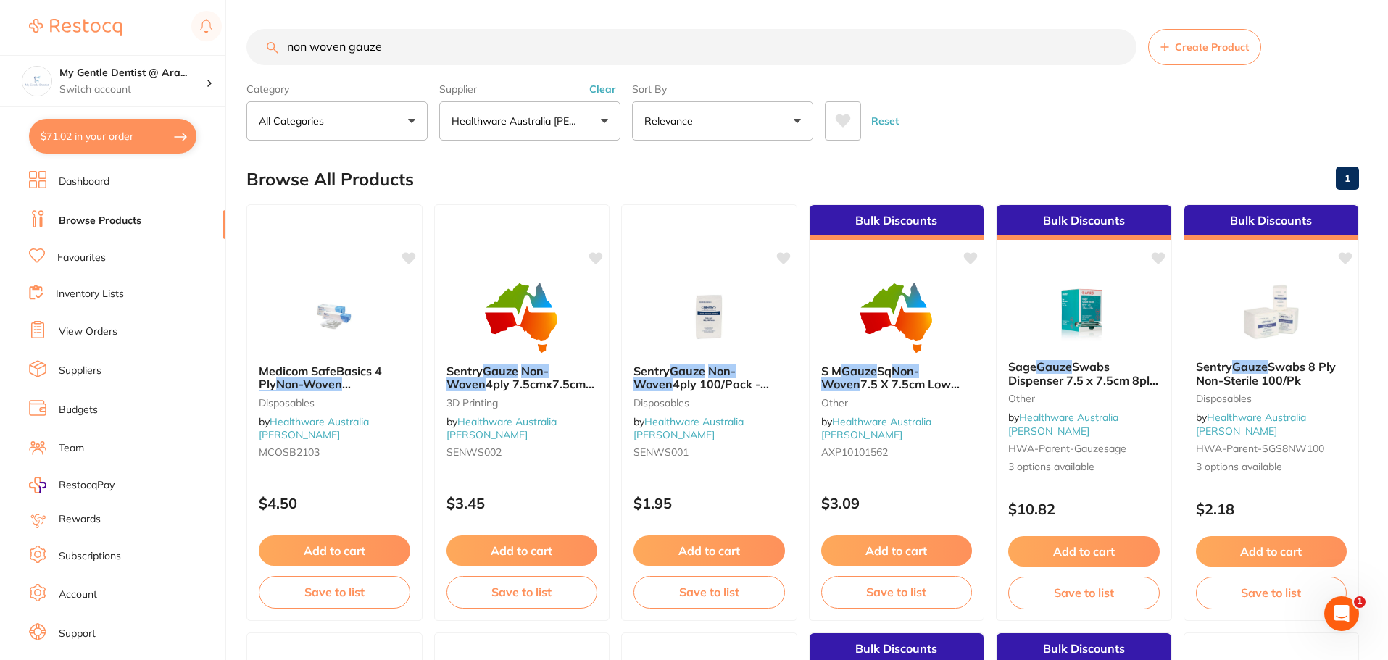
drag, startPoint x: 393, startPoint y: 55, endPoint x: 237, endPoint y: 80, distance: 157.7
click at [237, 80] on div "$71.02 My Gentle Dentist @ Ara... Switch account My Gentle Dentist @ [PERSON_NA…" at bounding box center [694, 330] width 1388 height 660
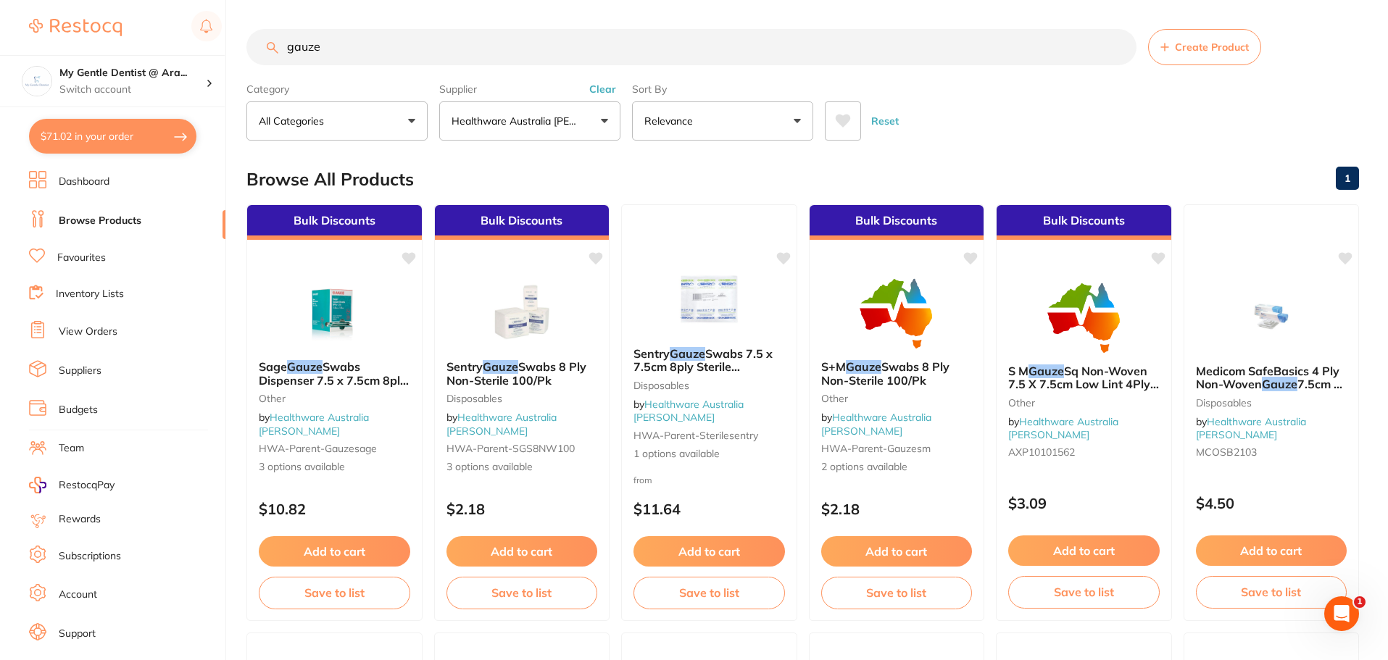
type input "gauze"
click at [843, 113] on button at bounding box center [843, 120] width 36 height 39
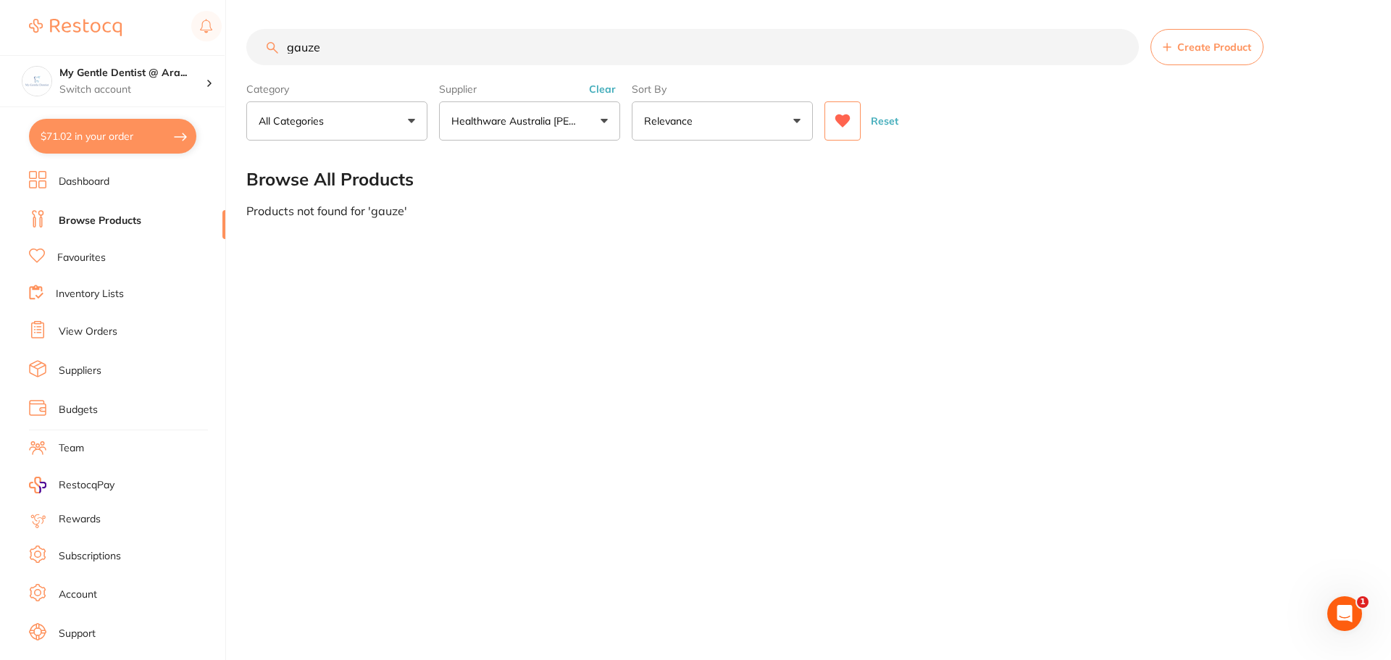
click at [843, 113] on button at bounding box center [843, 120] width 36 height 39
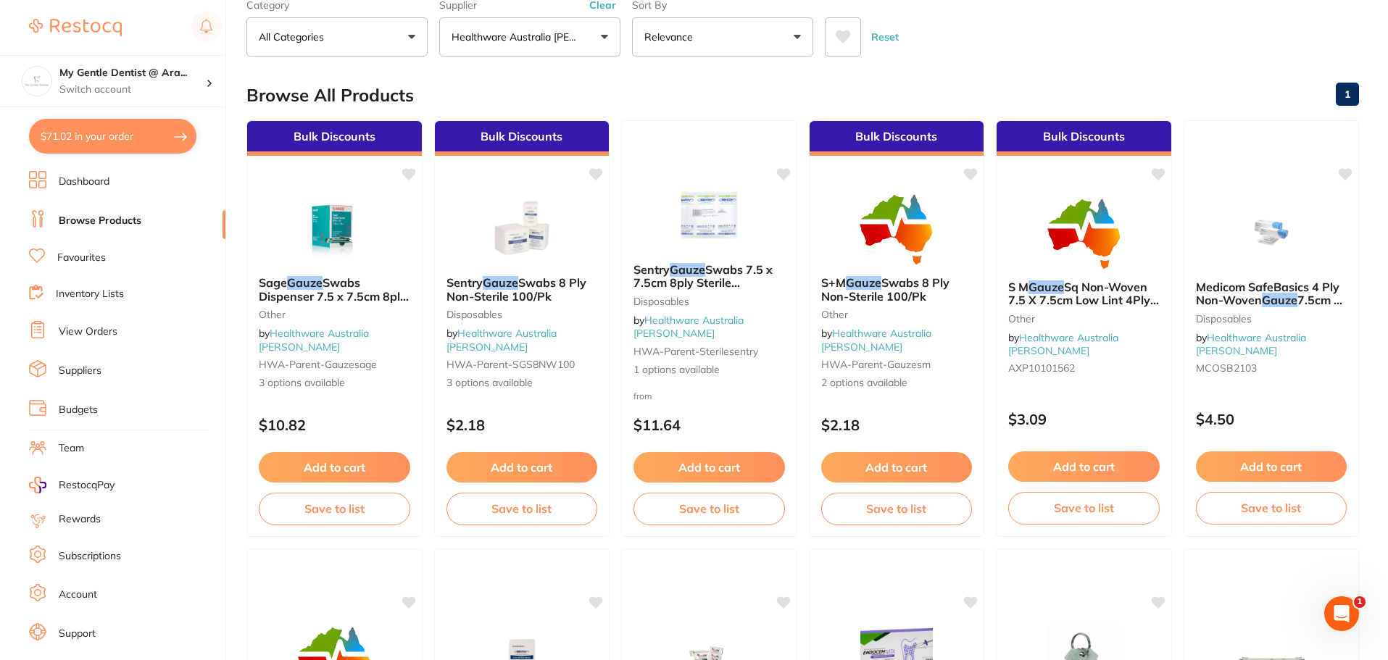
scroll to position [217, 0]
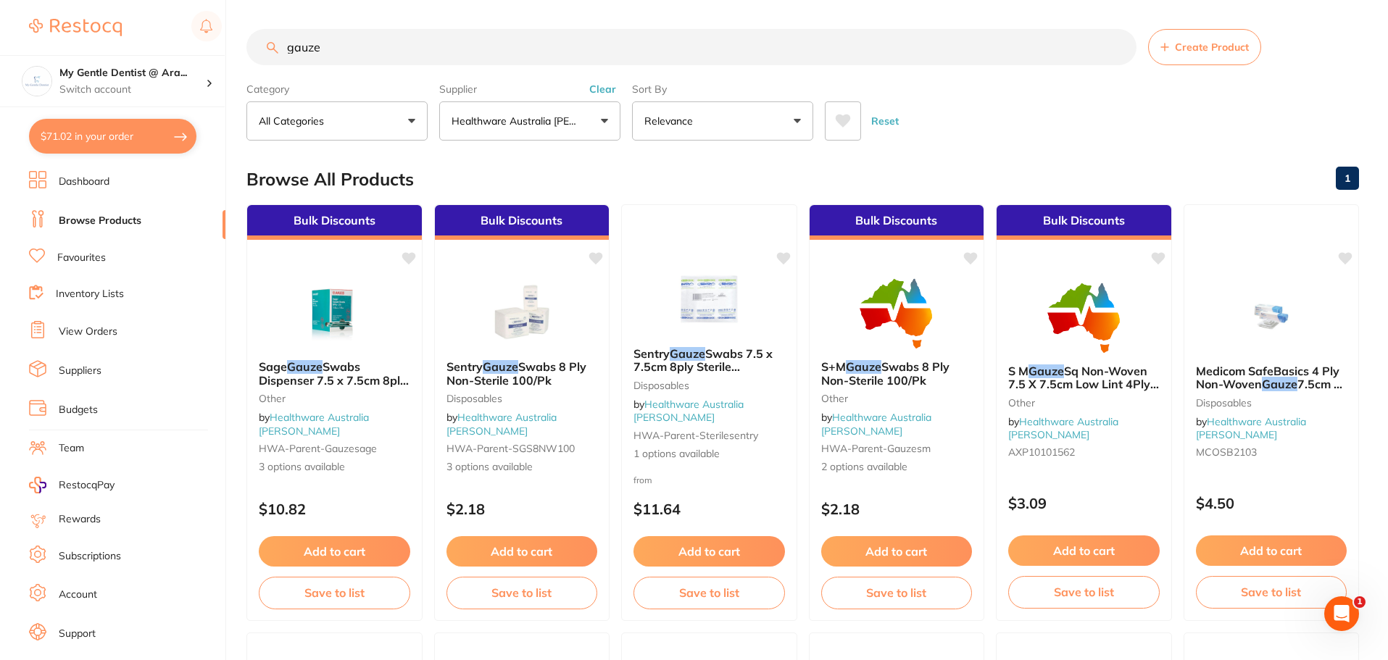
click at [285, 53] on input "gauze" at bounding box center [691, 47] width 890 height 36
type input "non woven gauze"
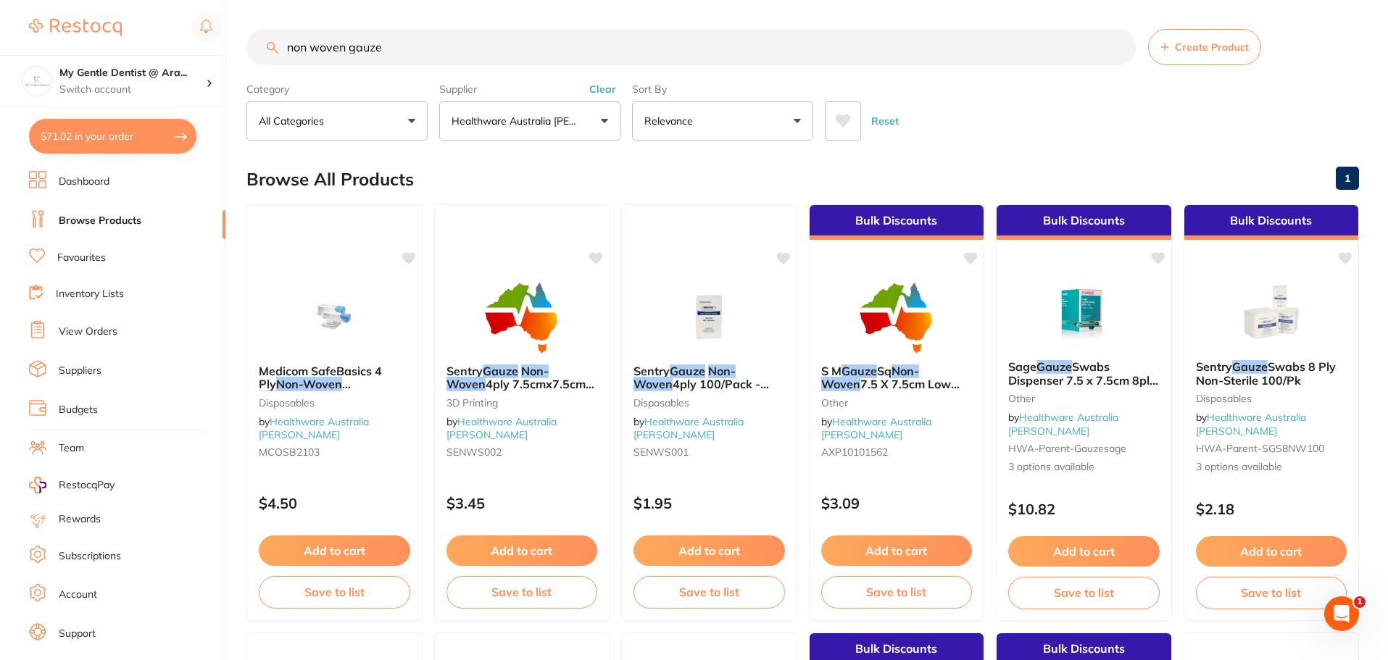
drag, startPoint x: 401, startPoint y: 44, endPoint x: 287, endPoint y: 49, distance: 113.9
click at [287, 49] on input "non woven gauze" at bounding box center [691, 47] width 890 height 36
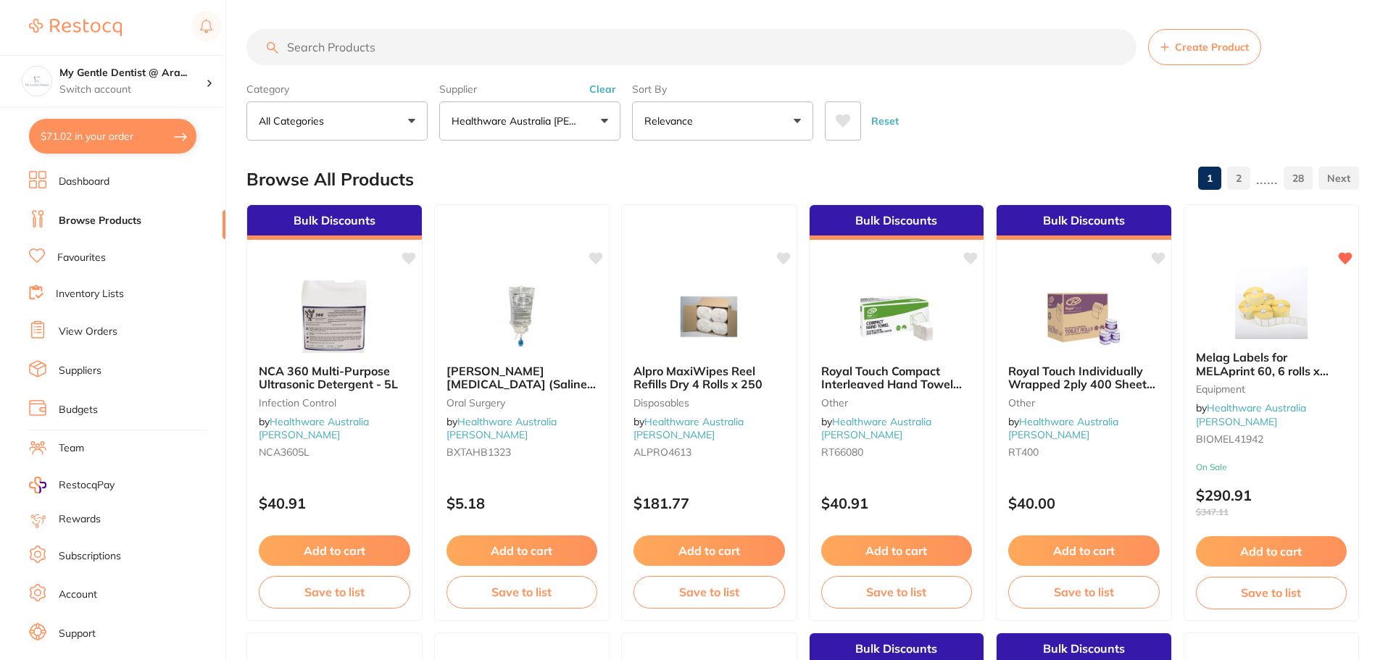
paste input "palodent v3 sectional matrix 5.5"
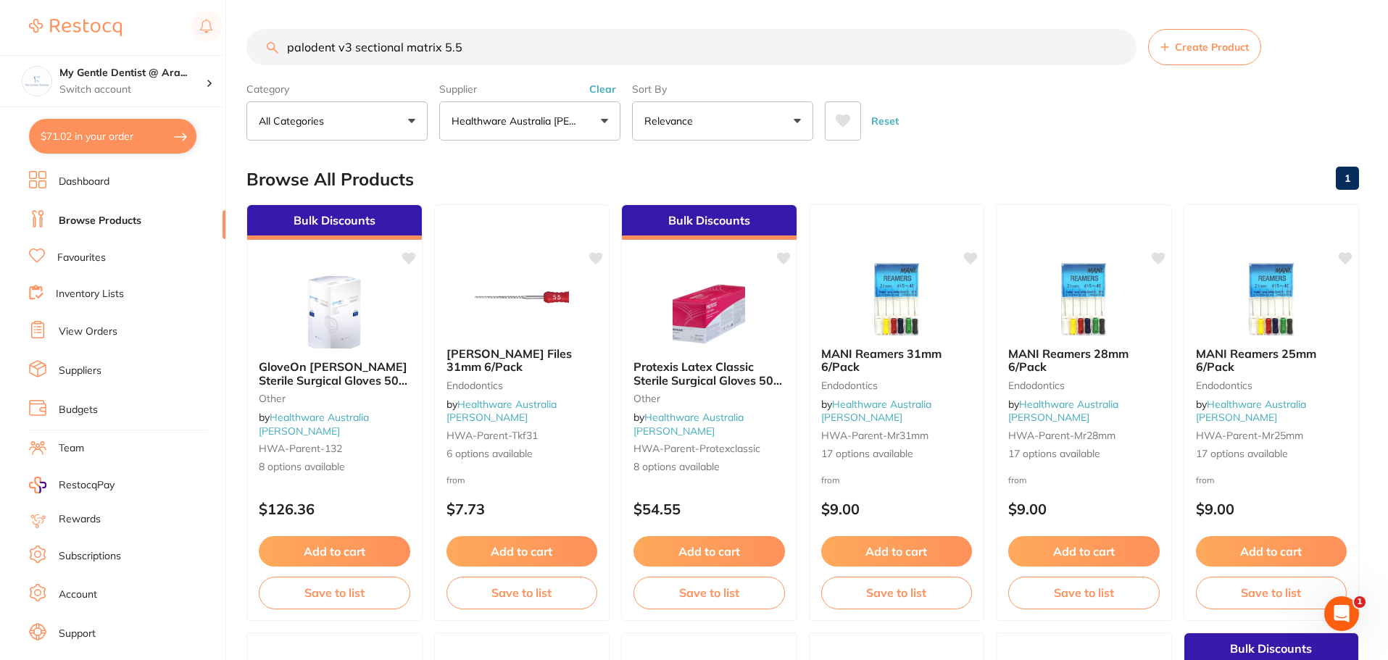
drag, startPoint x: 349, startPoint y: 45, endPoint x: 338, endPoint y: 50, distance: 12.0
click at [338, 50] on input "palodent v3 sectional matrix 5.5" at bounding box center [691, 47] width 890 height 36
drag, startPoint x: 522, startPoint y: 46, endPoint x: 247, endPoint y: 40, distance: 275.4
click at [247, 40] on input "palodent sectional matrix 5.5" at bounding box center [691, 47] width 890 height 36
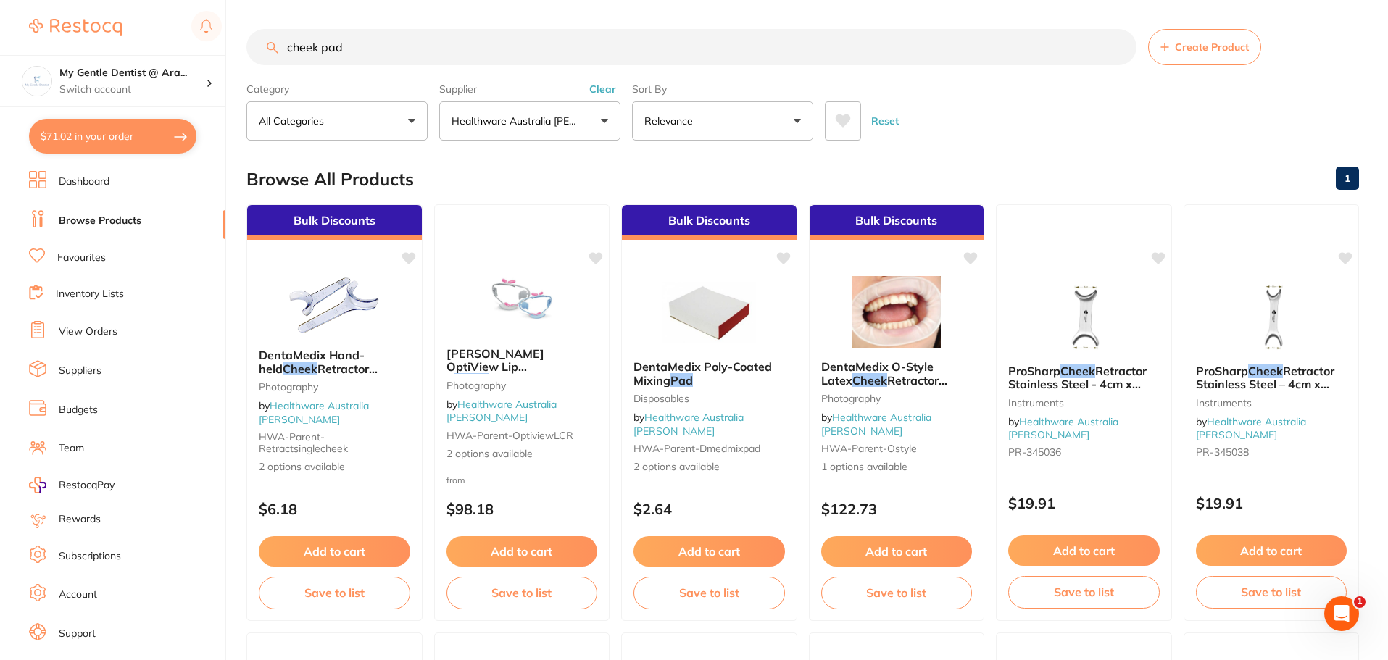
scroll to position [1, 0]
click at [317, 60] on input "cheek pad" at bounding box center [691, 47] width 890 height 36
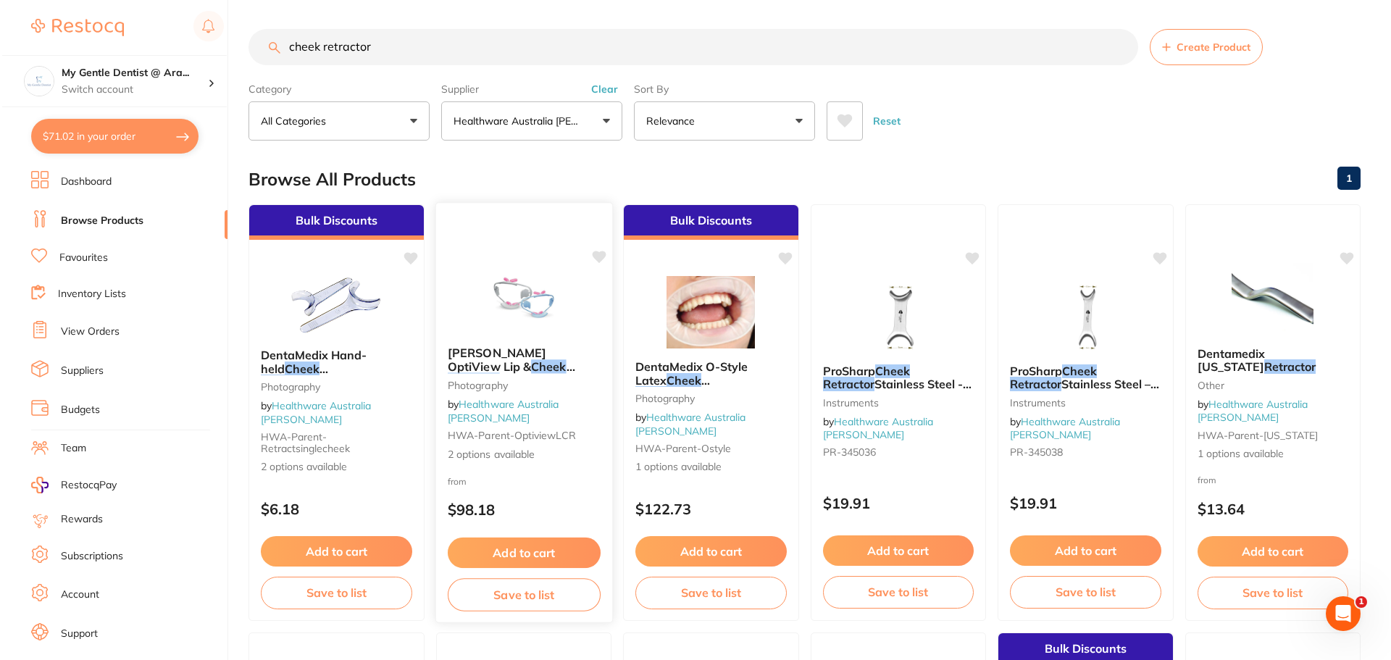
scroll to position [0, 0]
click at [549, 512] on p "$98.18" at bounding box center [521, 509] width 153 height 17
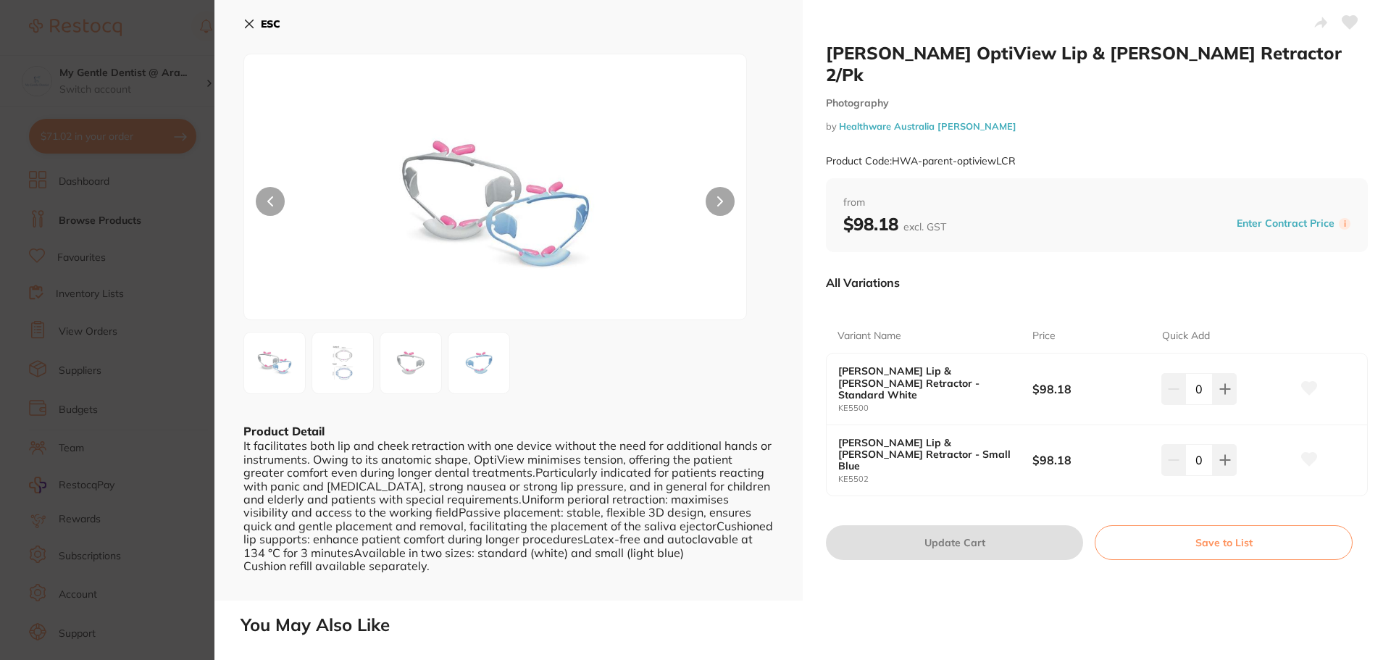
click at [198, 303] on section "Kerr OptiView Lip & Cheek Retractor 2/Pk Photography by Healthware Australia Ri…" at bounding box center [695, 330] width 1391 height 660
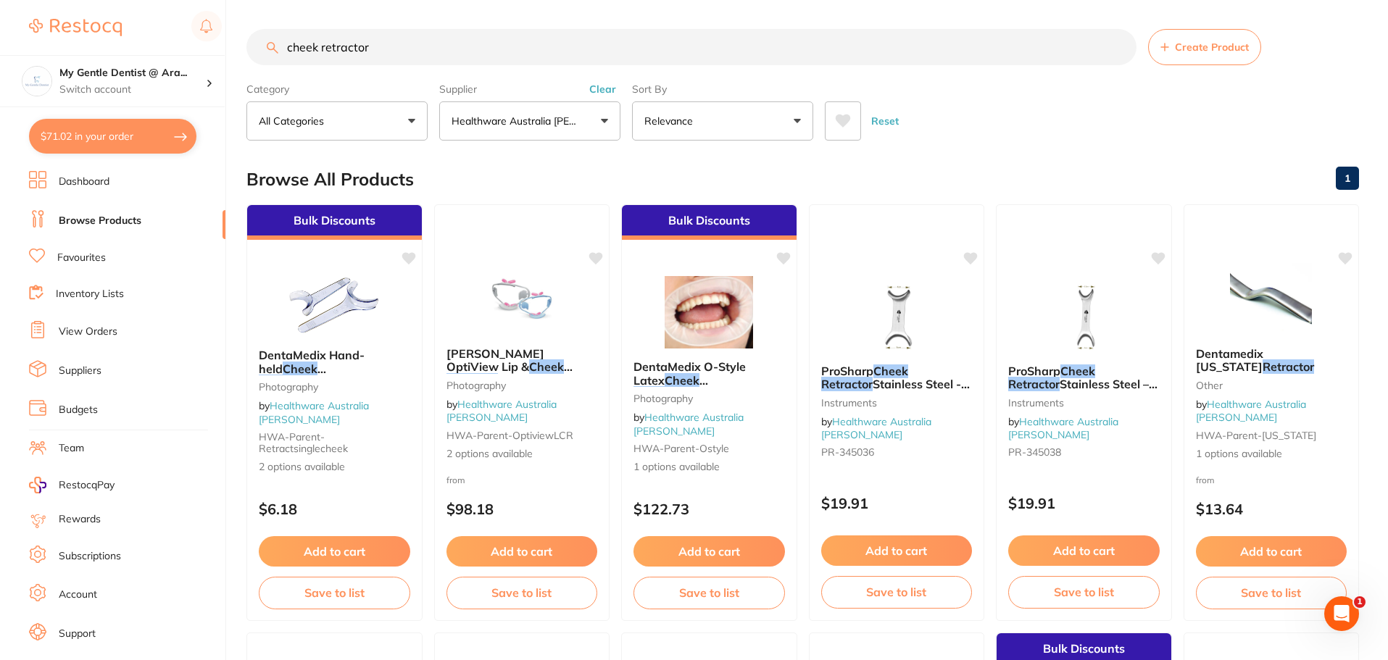
drag, startPoint x: 404, startPoint y: 39, endPoint x: 321, endPoint y: 53, distance: 83.7
click at [321, 53] on input "cheek retractor" at bounding box center [691, 47] width 890 height 36
type input "cheek guard"
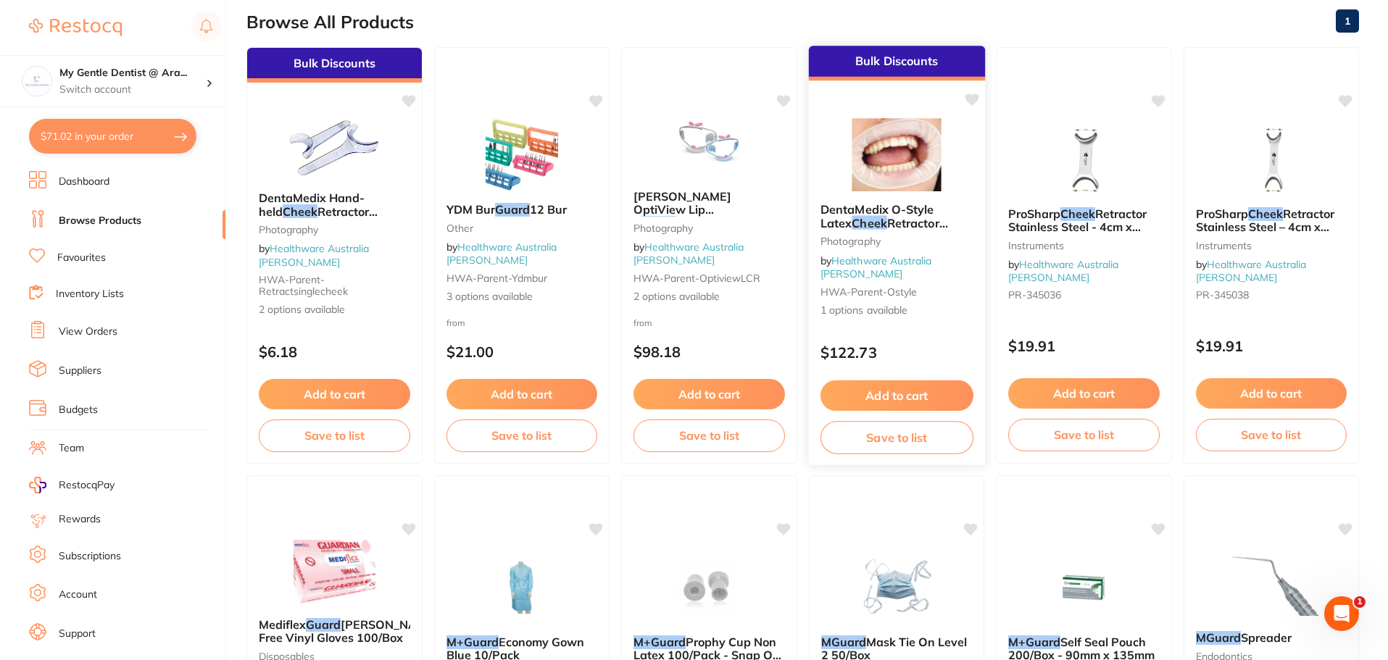
scroll to position [362, 0]
